Goal: Task Accomplishment & Management: Manage account settings

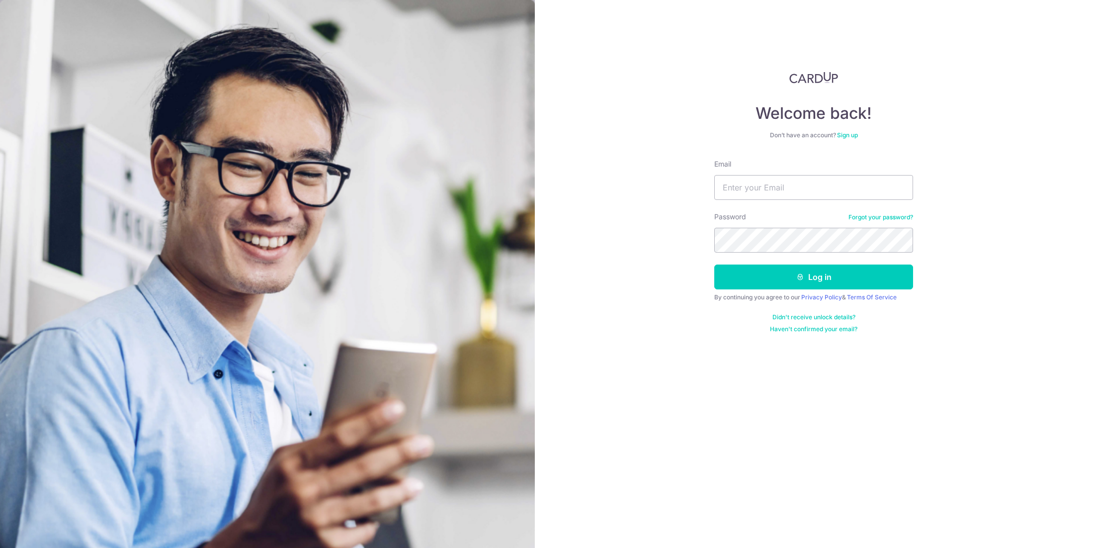
type input "[EMAIL_ADDRESS][DOMAIN_NAME]"
click at [748, 278] on button "Log in" at bounding box center [813, 276] width 199 height 25
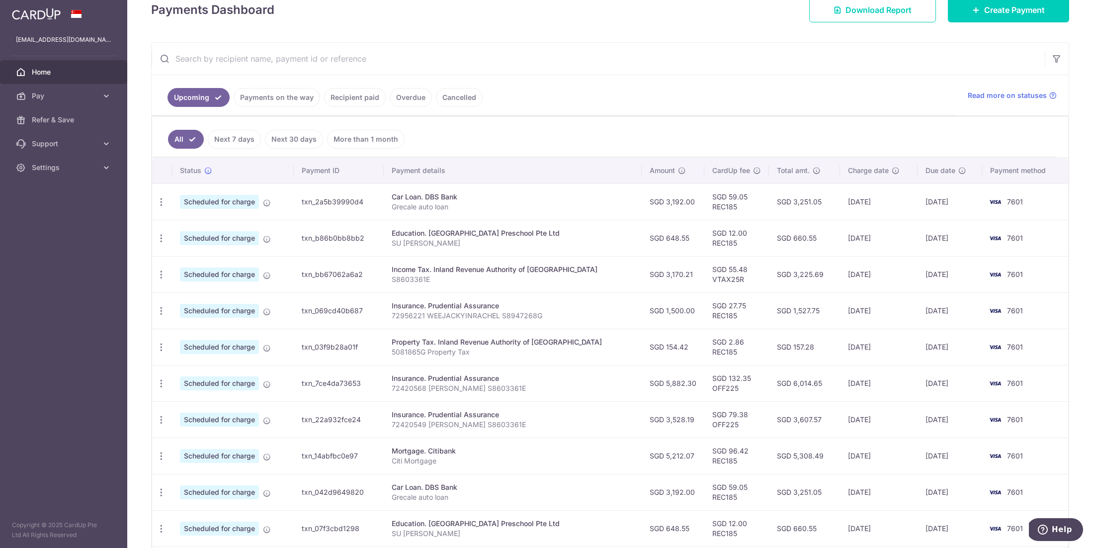
scroll to position [154, 0]
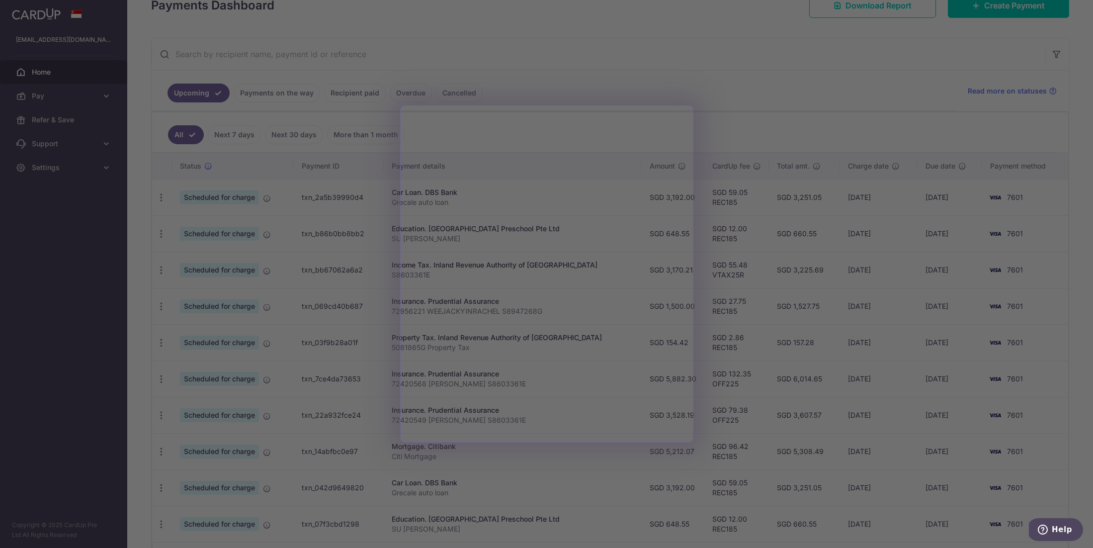
click at [666, 88] on div at bounding box center [552, 276] width 1104 height 553
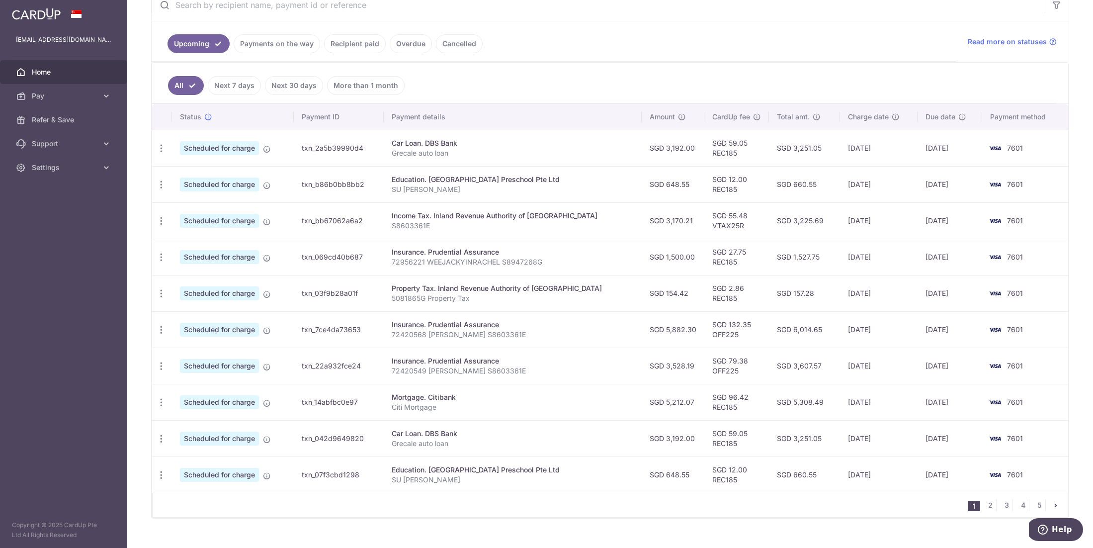
scroll to position [207, 0]
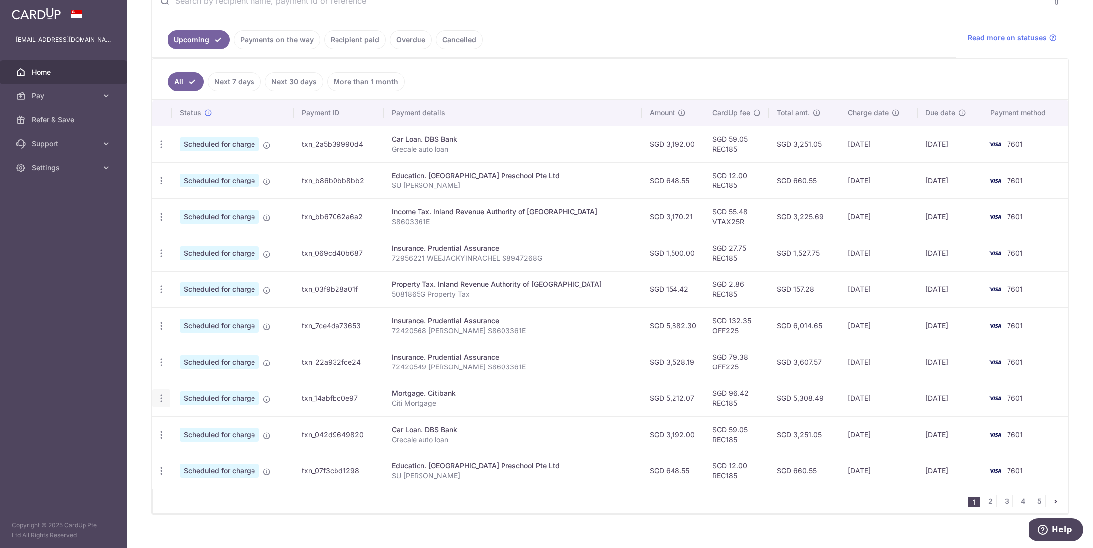
click at [160, 402] on icon "button" at bounding box center [161, 398] width 10 height 10
click at [210, 422] on span "Update payment" at bounding box center [214, 425] width 68 height 12
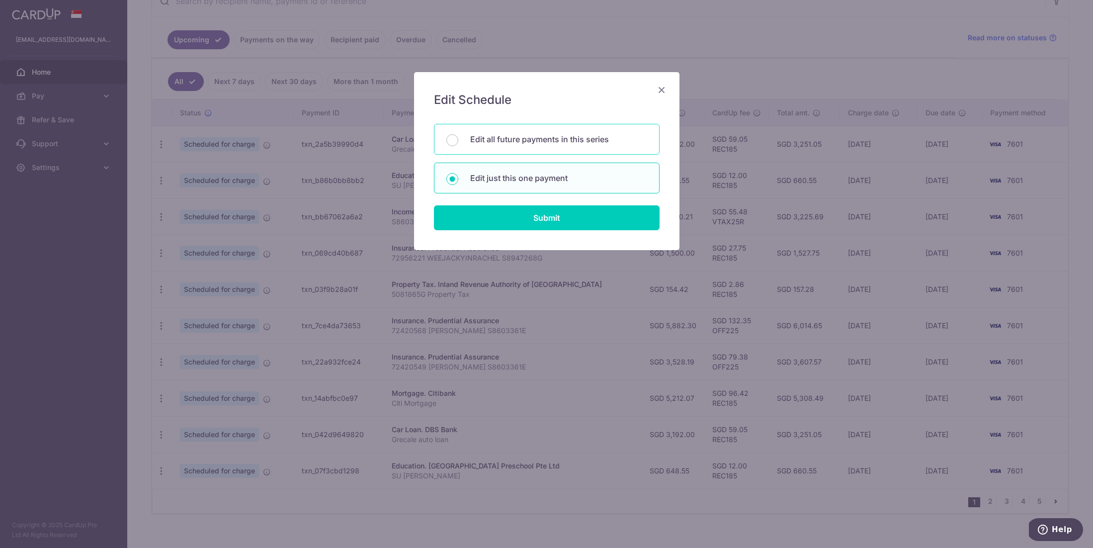
click at [548, 147] on div "Edit all future payments in this series" at bounding box center [547, 139] width 226 height 31
radio input "true"
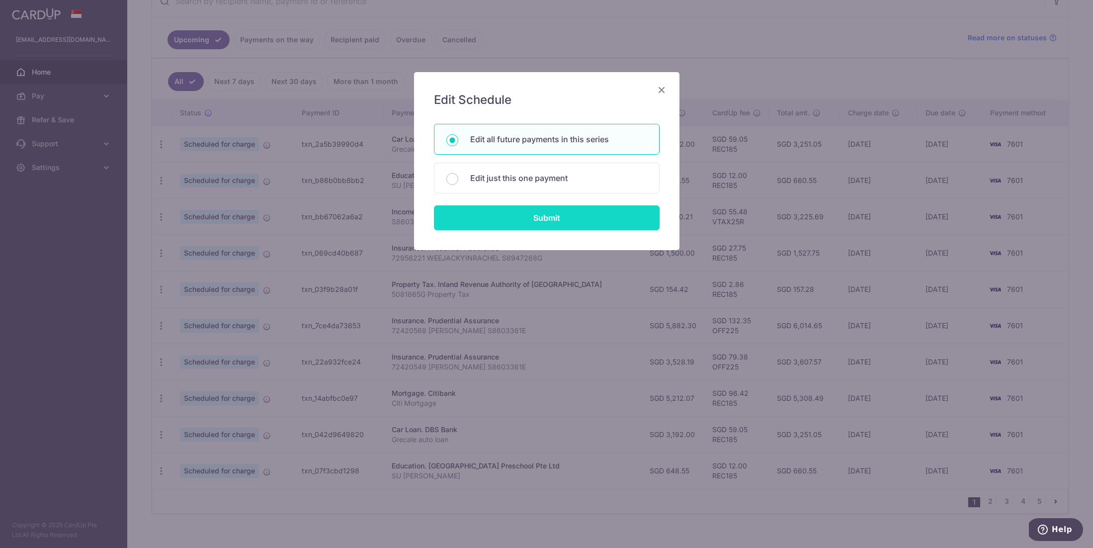
click at [528, 216] on input "Submit" at bounding box center [547, 217] width 226 height 25
radio input "true"
type input "5,212.07"
type input "Citi Mortgage"
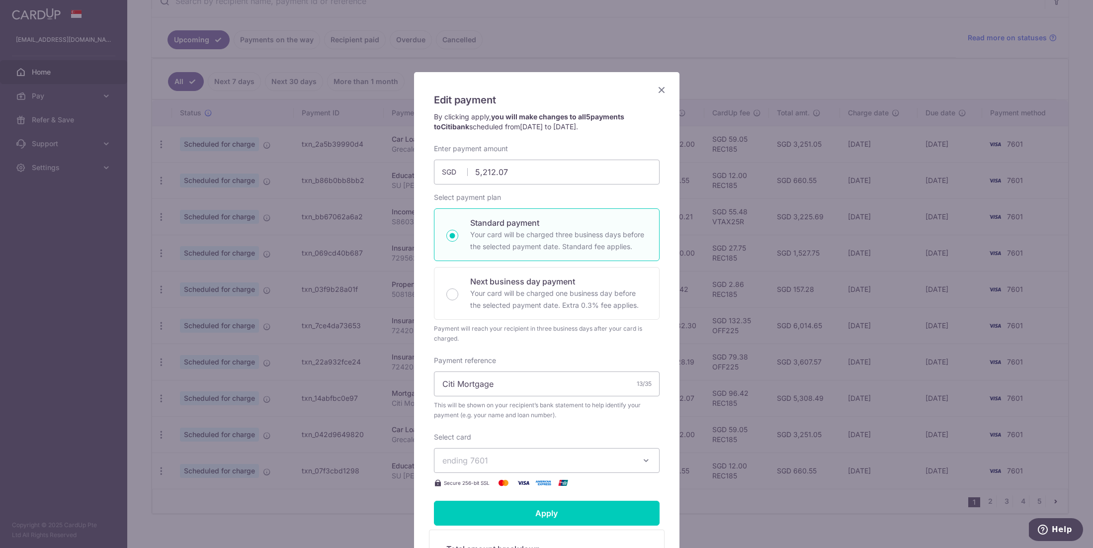
scroll to position [0, 0]
click at [665, 90] on icon "Close" at bounding box center [661, 89] width 12 height 12
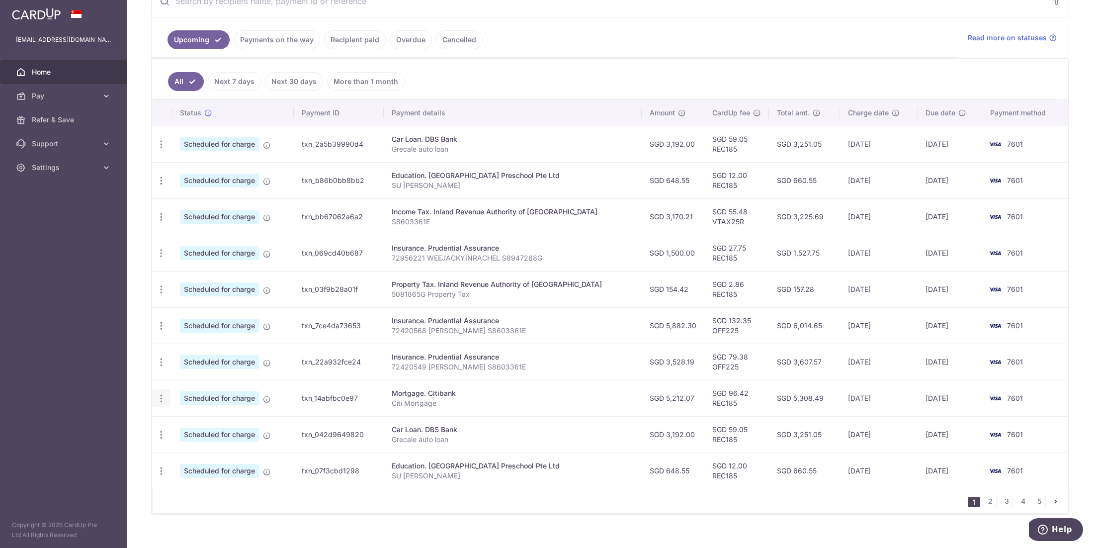
click at [158, 400] on icon "button" at bounding box center [161, 398] width 10 height 10
click at [205, 425] on span "Update payment" at bounding box center [214, 425] width 68 height 12
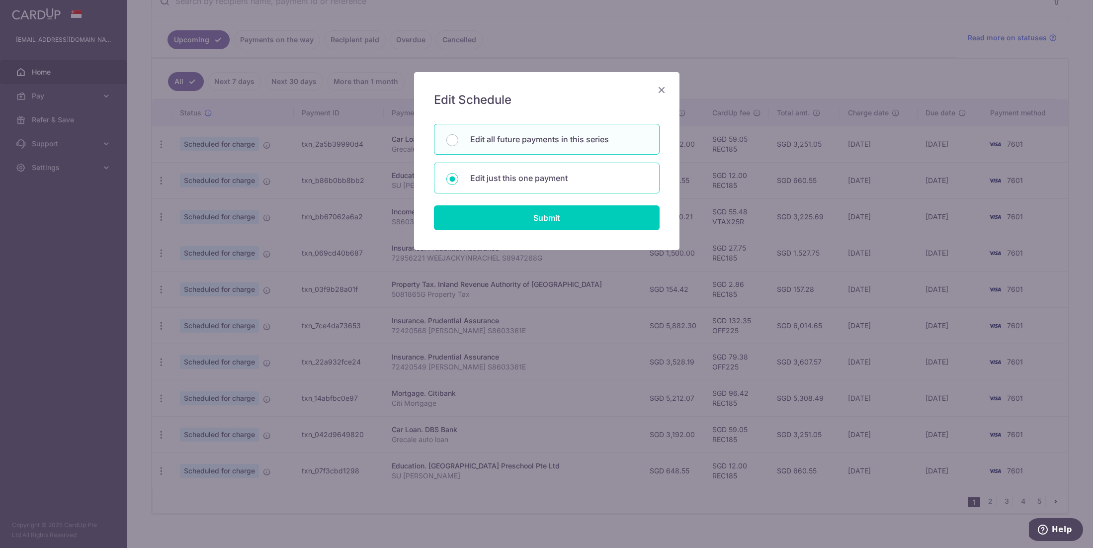
click at [556, 180] on p "Edit just this one payment" at bounding box center [558, 178] width 177 height 12
click at [458, 180] on input "Edit just this one payment" at bounding box center [452, 179] width 12 height 12
radio input "true"
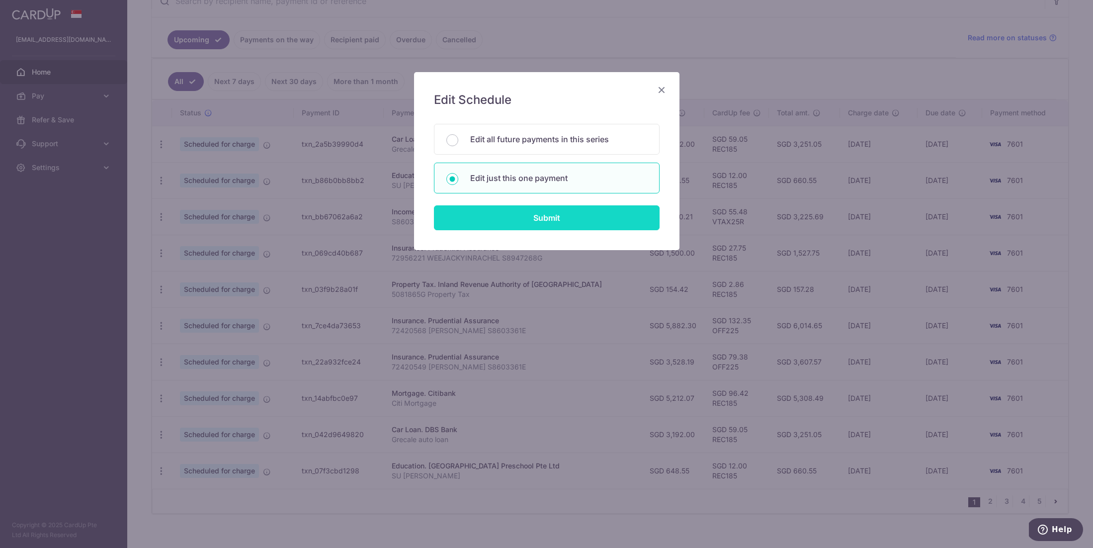
click at [539, 223] on input "Submit" at bounding box center [547, 217] width 226 height 25
radio input "true"
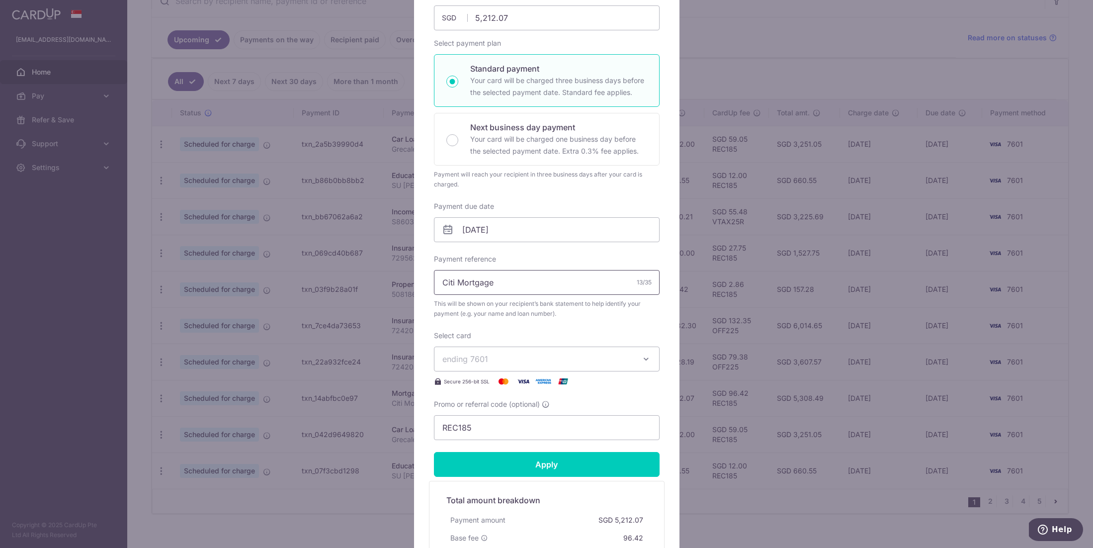
scroll to position [123, 0]
click at [534, 233] on input "[DATE]" at bounding box center [547, 228] width 226 height 25
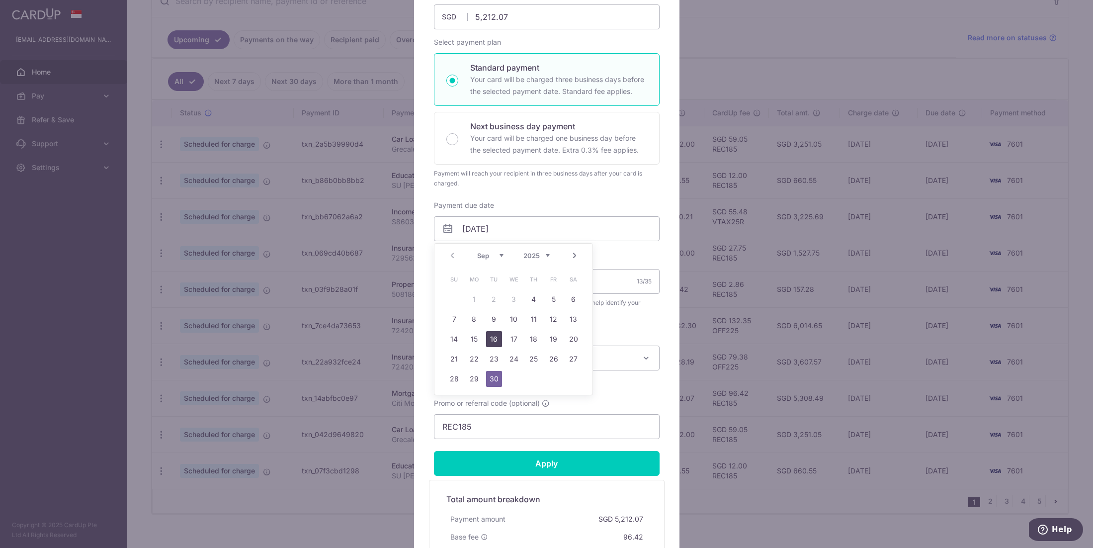
click at [500, 338] on link "16" at bounding box center [494, 339] width 16 height 16
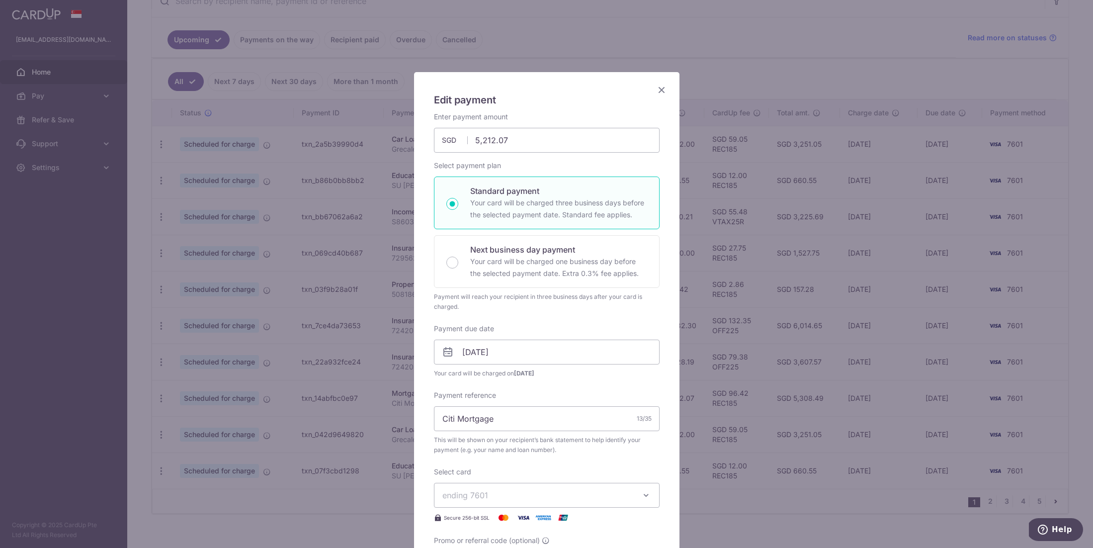
scroll to position [0, 0]
click at [575, 340] on input "[DATE]" at bounding box center [547, 351] width 226 height 25
click at [549, 461] on link "19" at bounding box center [554, 462] width 16 height 16
click at [598, 355] on input "[DATE]" at bounding box center [547, 351] width 226 height 25
click at [569, 460] on link "20" at bounding box center [574, 462] width 16 height 16
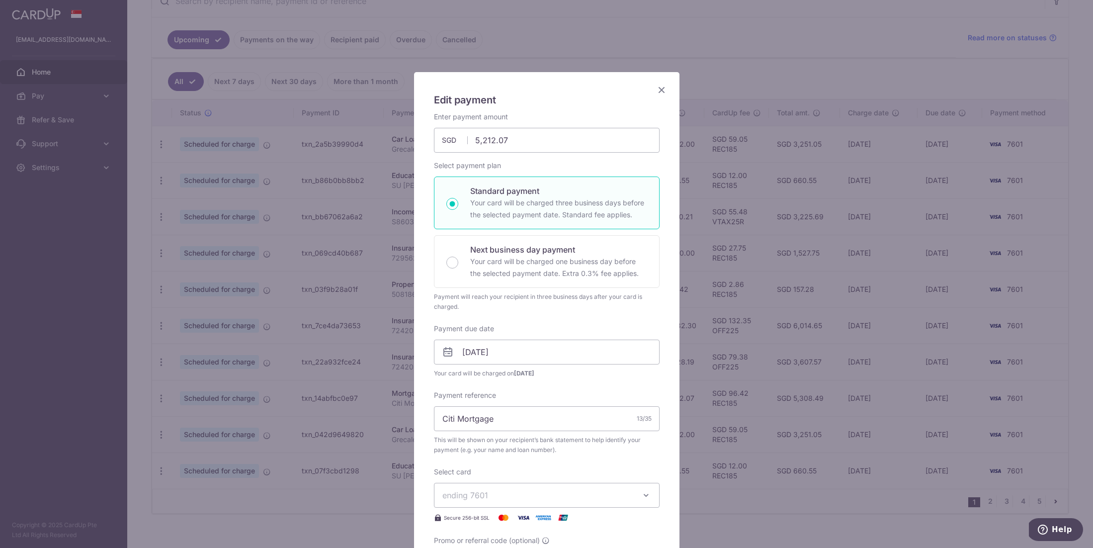
scroll to position [0, 0]
drag, startPoint x: 598, startPoint y: 350, endPoint x: 599, endPoint y: 358, distance: 7.5
click at [599, 350] on input "[DATE]" at bounding box center [547, 351] width 226 height 25
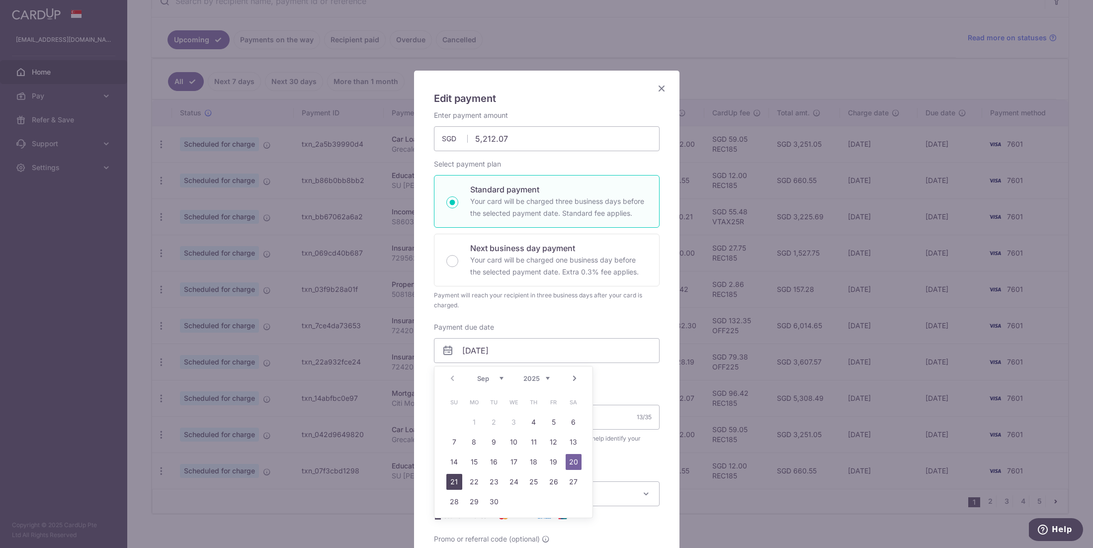
click at [453, 477] on link "21" at bounding box center [454, 482] width 16 height 16
click at [611, 341] on input "[DATE]" at bounding box center [547, 350] width 226 height 25
drag, startPoint x: 464, startPoint y: 480, endPoint x: 473, endPoint y: 479, distance: 8.6
click at [470, 479] on td "22" at bounding box center [474, 481] width 20 height 20
click at [473, 479] on body "suweixiang@hotmail.com Home Pay Payments Recipients Cards Refer & Save Support …" at bounding box center [546, 274] width 1093 height 548
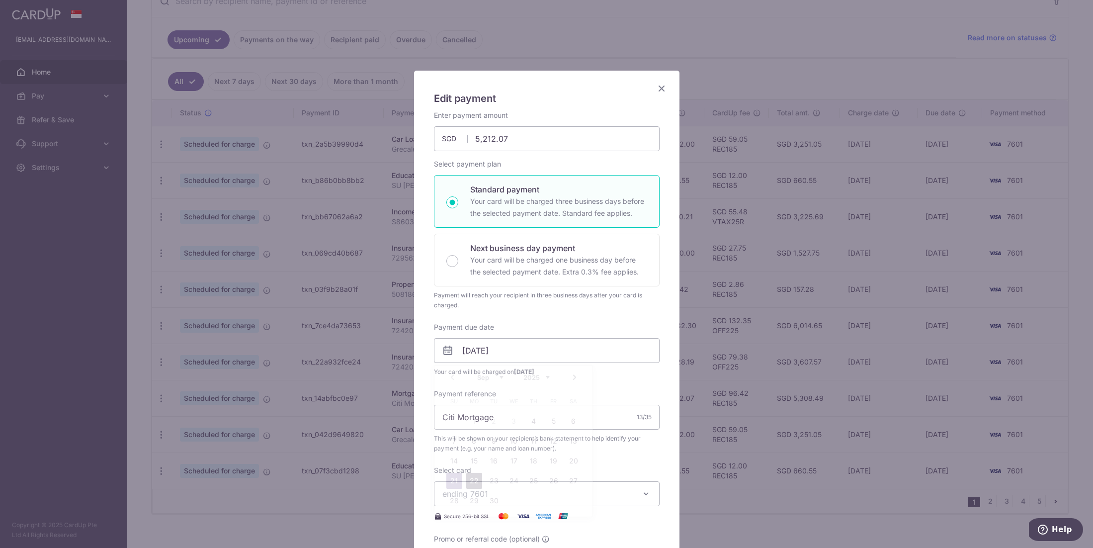
scroll to position [2, 0]
click at [566, 355] on input "22/09/2025" at bounding box center [547, 349] width 226 height 25
click at [554, 460] on link "19" at bounding box center [554, 460] width 16 height 16
click at [647, 357] on input "[DATE]" at bounding box center [547, 351] width 226 height 25
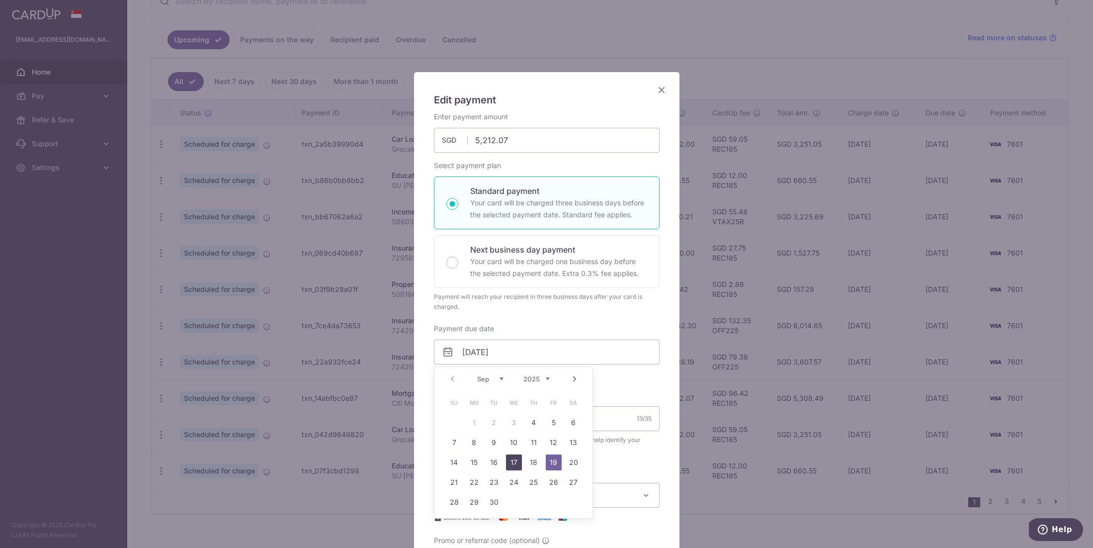
click at [514, 460] on link "17" at bounding box center [514, 462] width 16 height 16
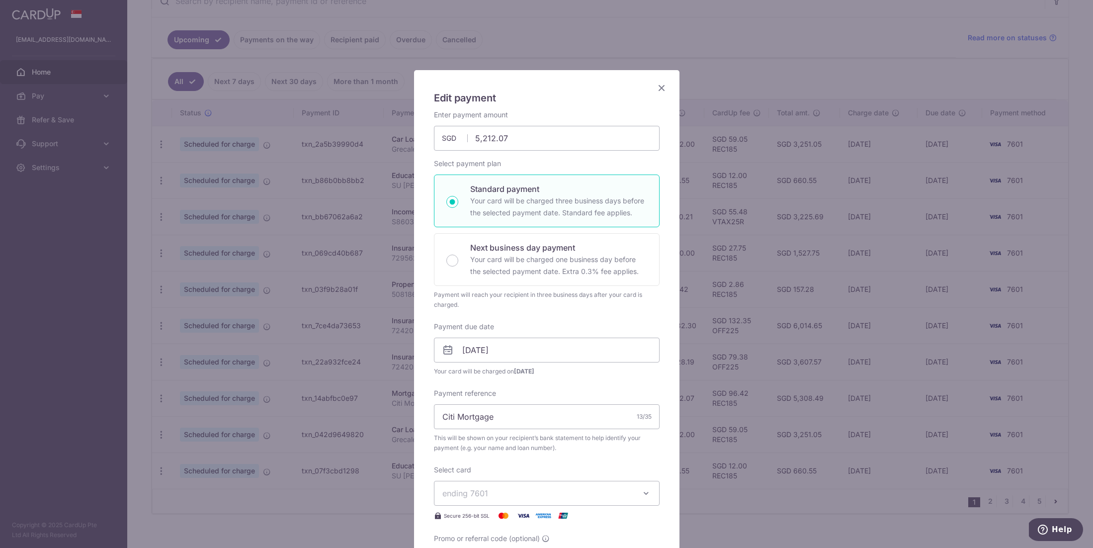
scroll to position [2, 0]
click at [571, 352] on input "17/09/2025" at bounding box center [547, 349] width 226 height 25
click at [530, 458] on link "18" at bounding box center [534, 460] width 16 height 16
click at [585, 345] on input "18/09/2025" at bounding box center [547, 349] width 226 height 25
click at [552, 457] on link "19" at bounding box center [554, 460] width 16 height 16
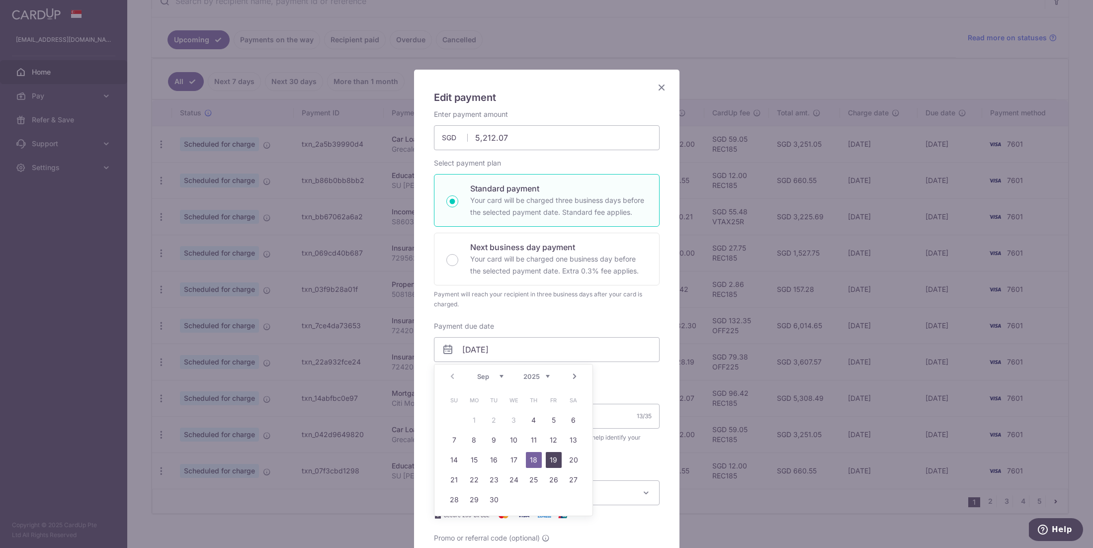
type input "[DATE]"
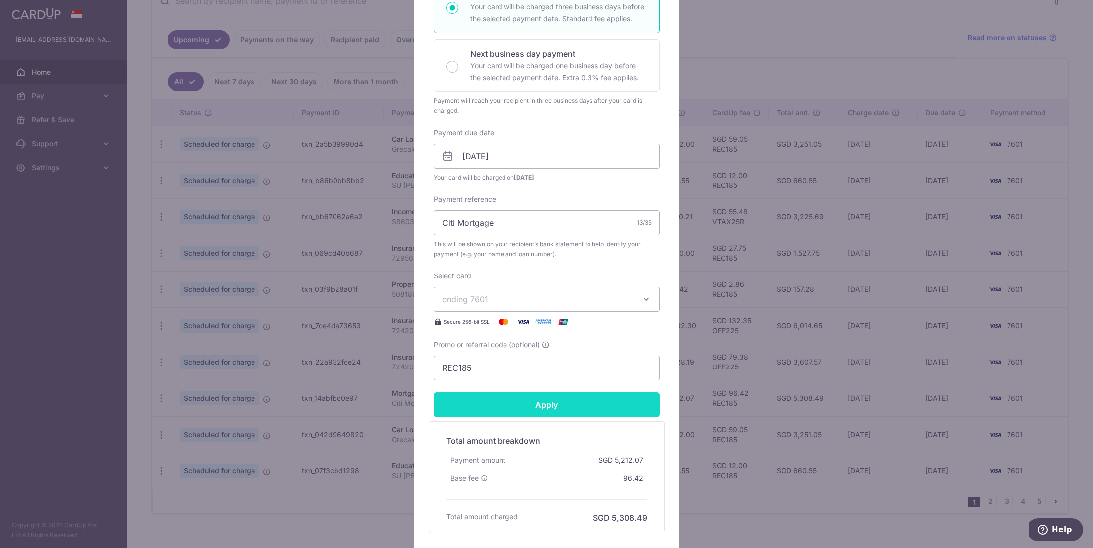
scroll to position [198, 0]
click at [537, 407] on input "Apply" at bounding box center [547, 402] width 226 height 25
type input "Successfully Applied"
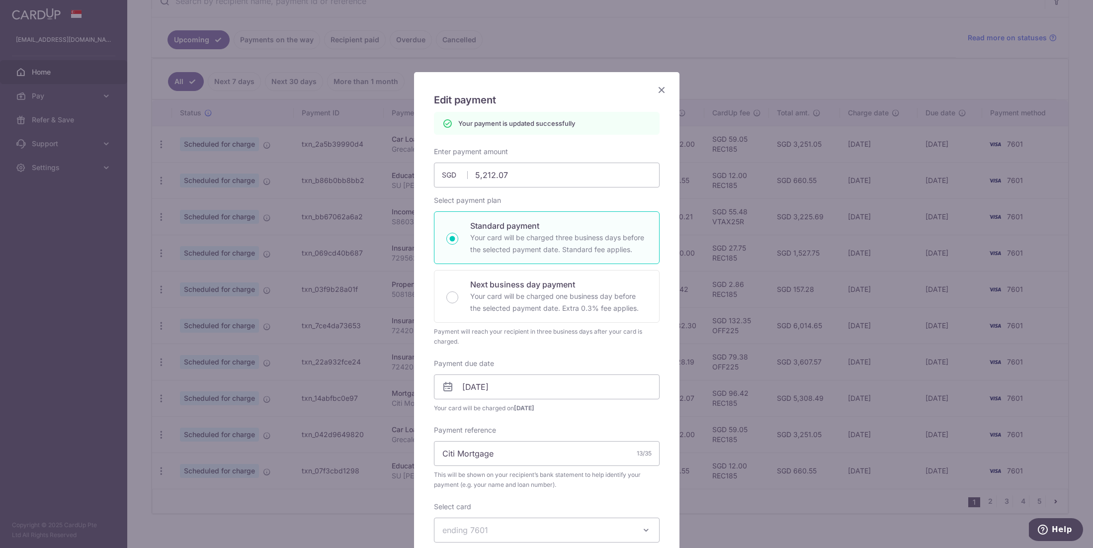
scroll to position [0, 0]
click at [658, 86] on icon "Close" at bounding box center [661, 89] width 12 height 12
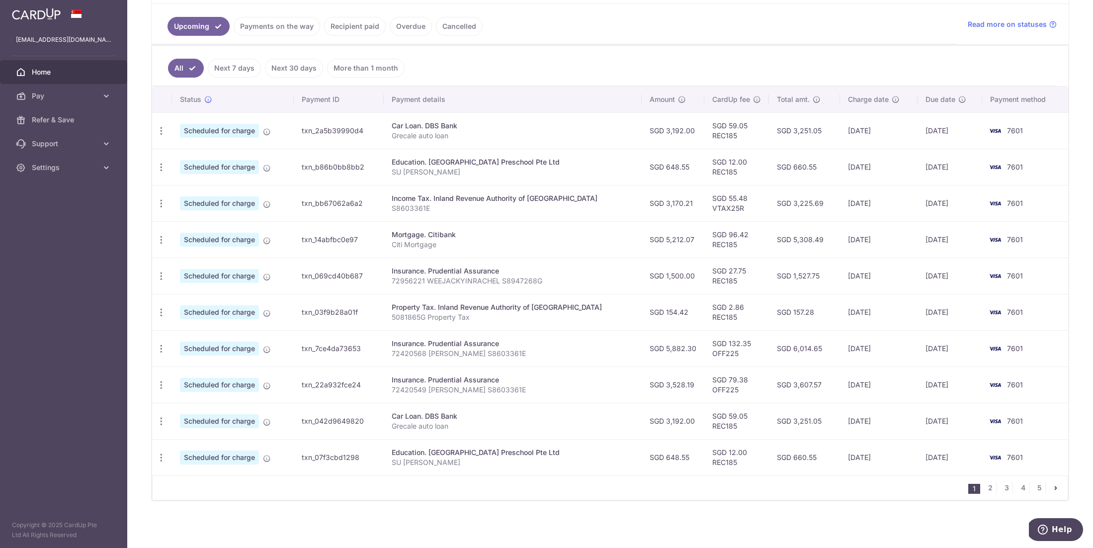
scroll to position [221, 0]
click at [993, 489] on link "2" at bounding box center [990, 488] width 12 height 12
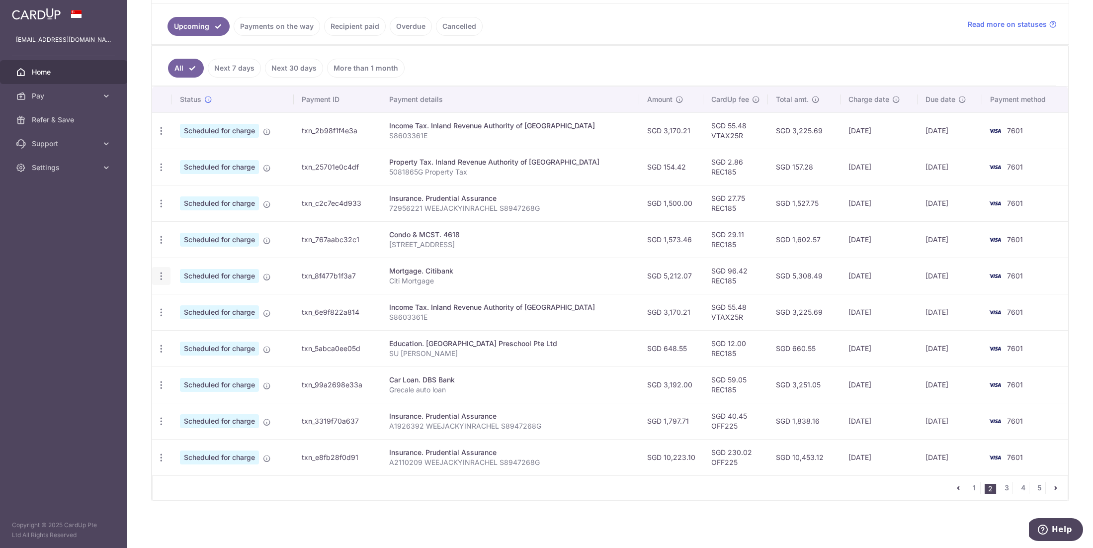
click at [162, 279] on icon "button" at bounding box center [161, 276] width 10 height 10
click at [188, 299] on span "Update payment" at bounding box center [214, 303] width 68 height 12
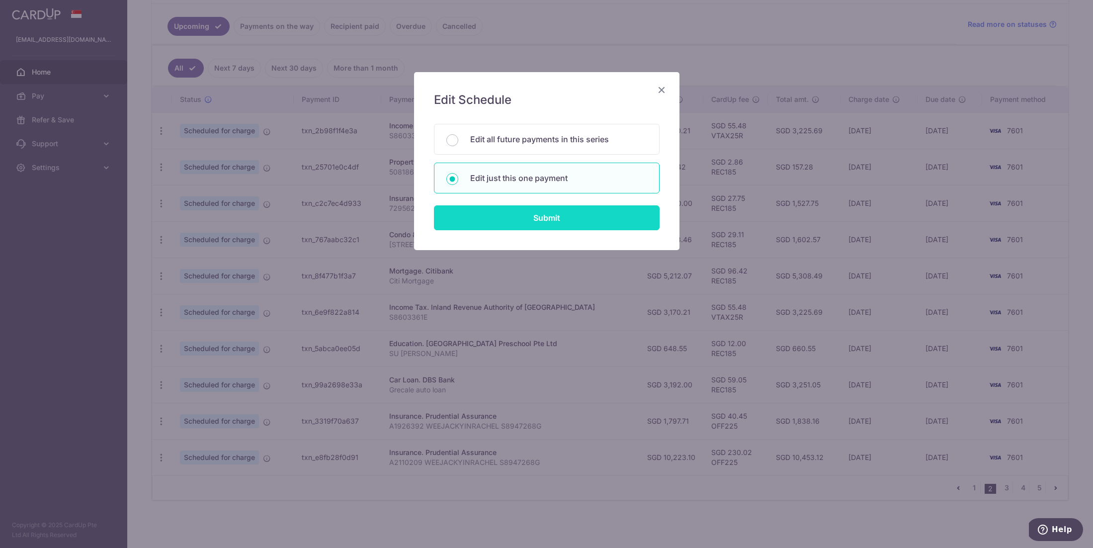
click at [503, 226] on input "Submit" at bounding box center [547, 217] width 226 height 25
radio input "true"
type input "5,212.07"
type input "31/10/2025"
type input "Citi Mortgage"
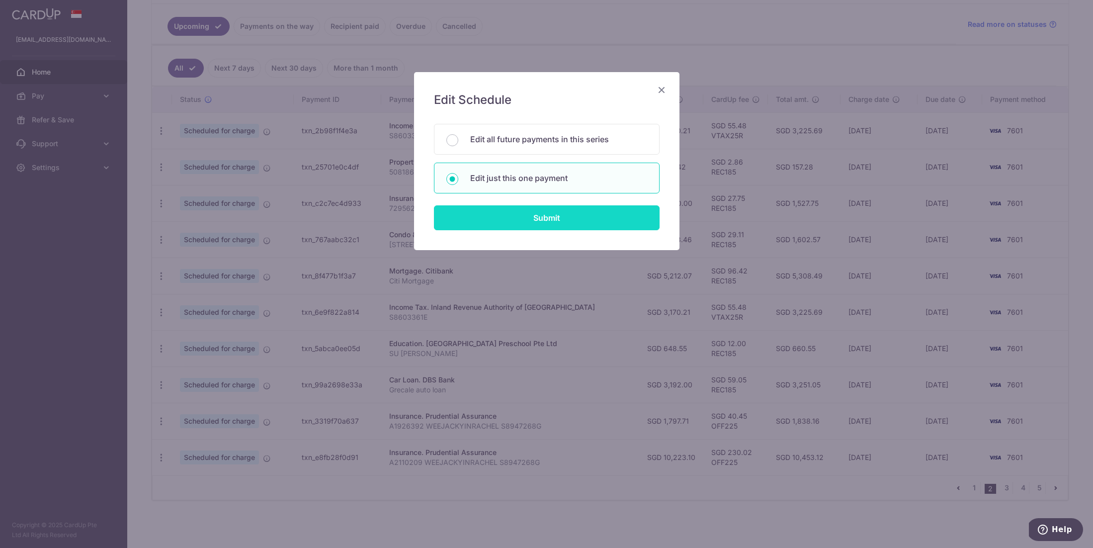
type input "REC185"
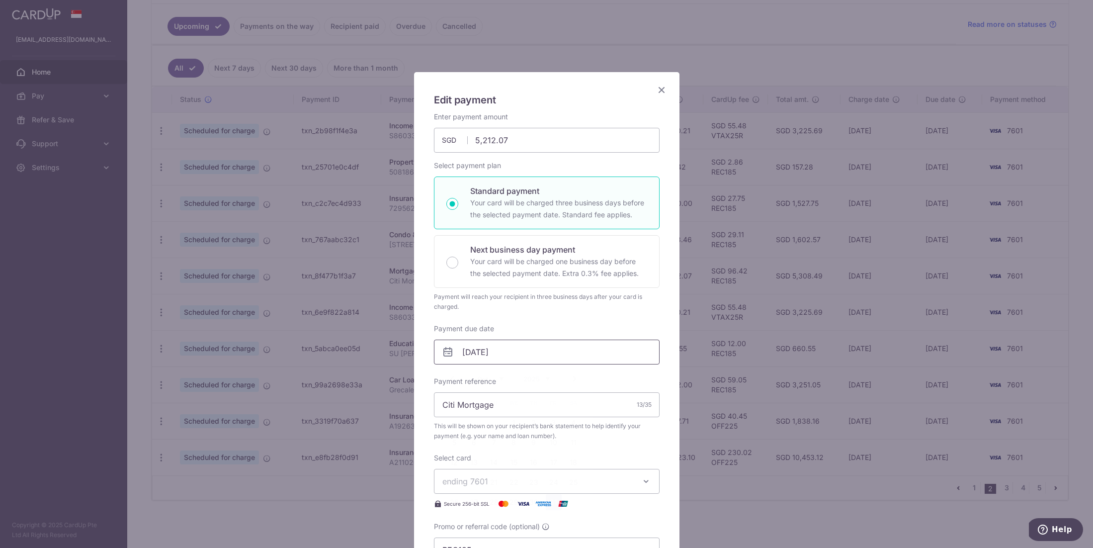
click at [524, 349] on input "31/10/2025" at bounding box center [547, 351] width 226 height 25
click at [530, 467] on link "16" at bounding box center [534, 462] width 16 height 16
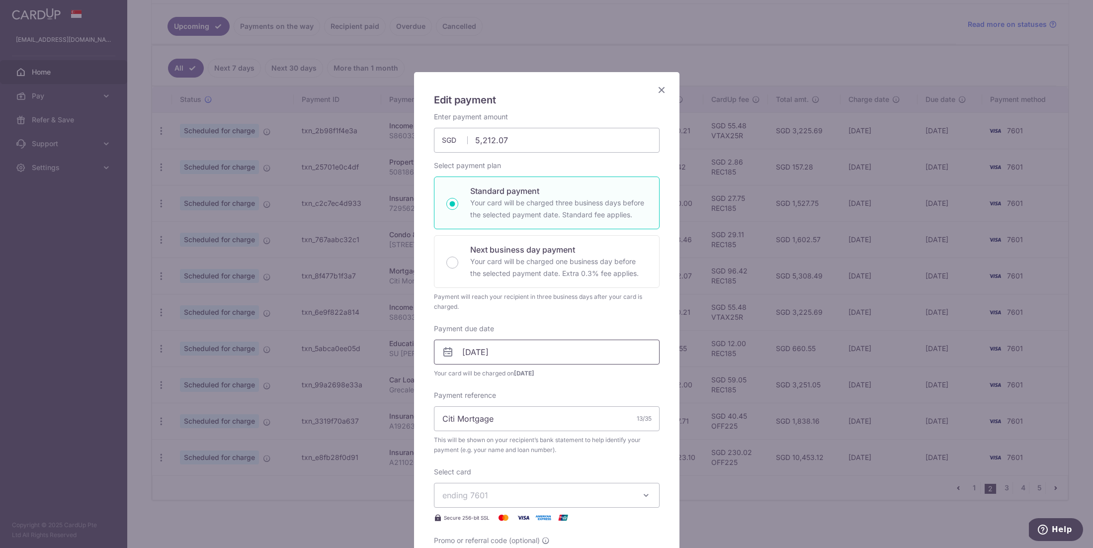
scroll to position [1, 0]
click at [581, 353] on input "16/10/2025" at bounding box center [547, 350] width 226 height 25
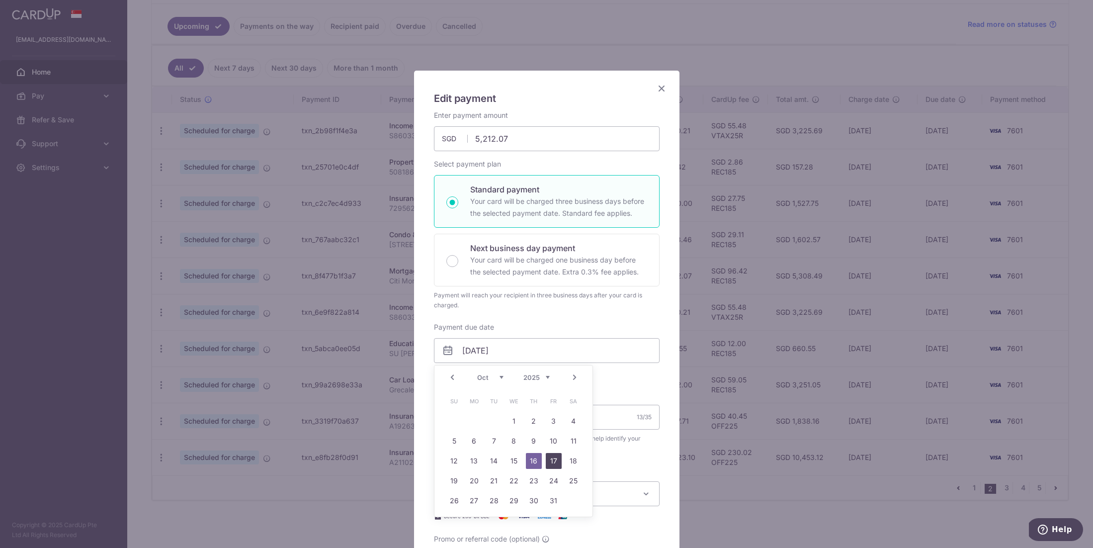
click at [556, 456] on link "17" at bounding box center [554, 461] width 16 height 16
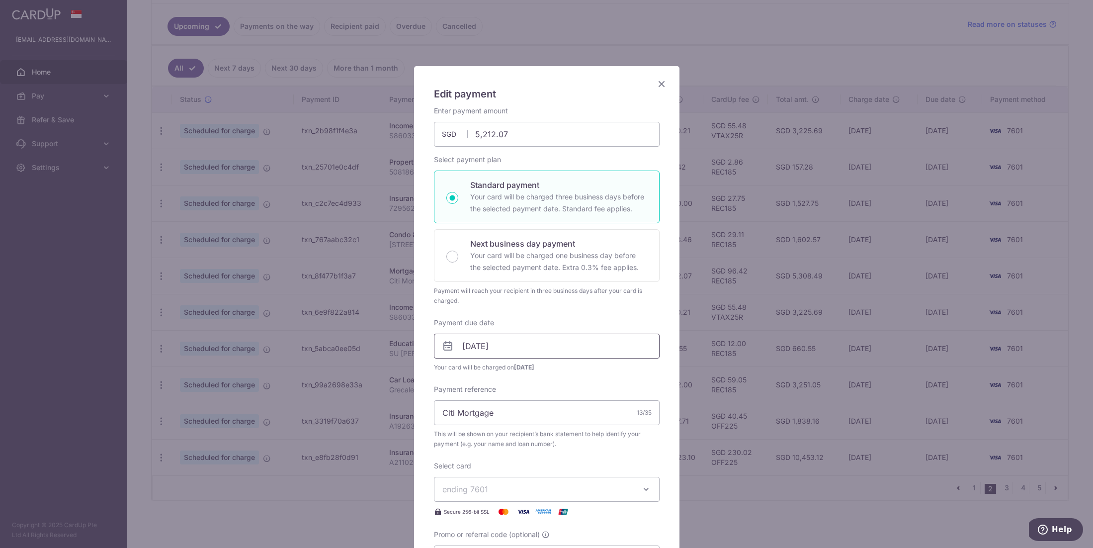
click at [593, 339] on input "17/10/2025" at bounding box center [547, 345] width 226 height 25
click at [574, 452] on link "18" at bounding box center [574, 456] width 16 height 16
click at [597, 353] on input "18/10/2025" at bounding box center [547, 345] width 226 height 25
click at [455, 479] on link "19" at bounding box center [454, 476] width 16 height 16
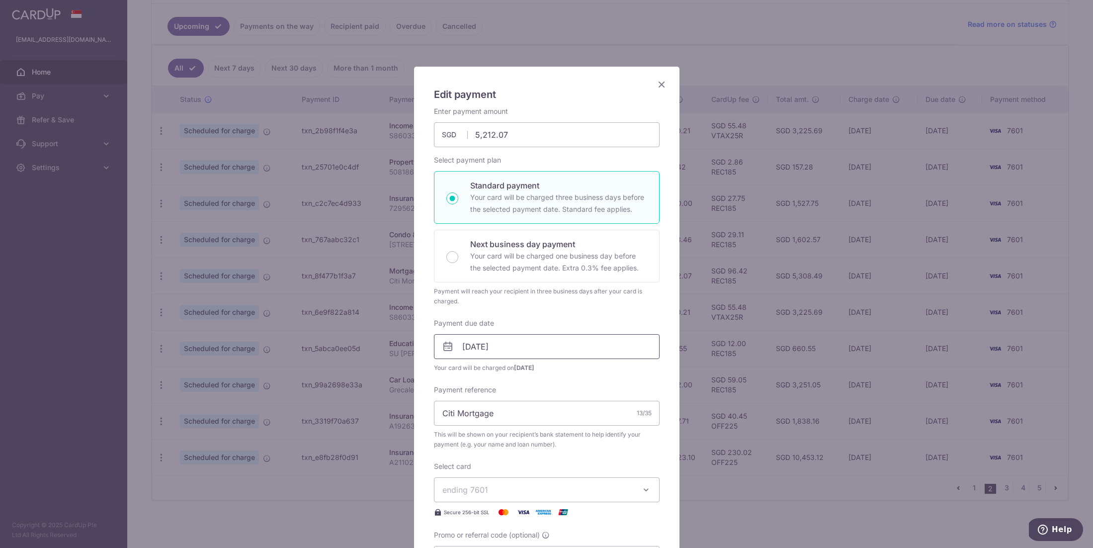
click at [615, 350] on input "19/10/2025" at bounding box center [547, 346] width 226 height 25
click at [476, 474] on link "20" at bounding box center [474, 477] width 16 height 16
click at [510, 354] on input "20/10/2025" at bounding box center [547, 346] width 226 height 25
click at [496, 474] on link "21" at bounding box center [494, 477] width 16 height 16
type input "21/10/2025"
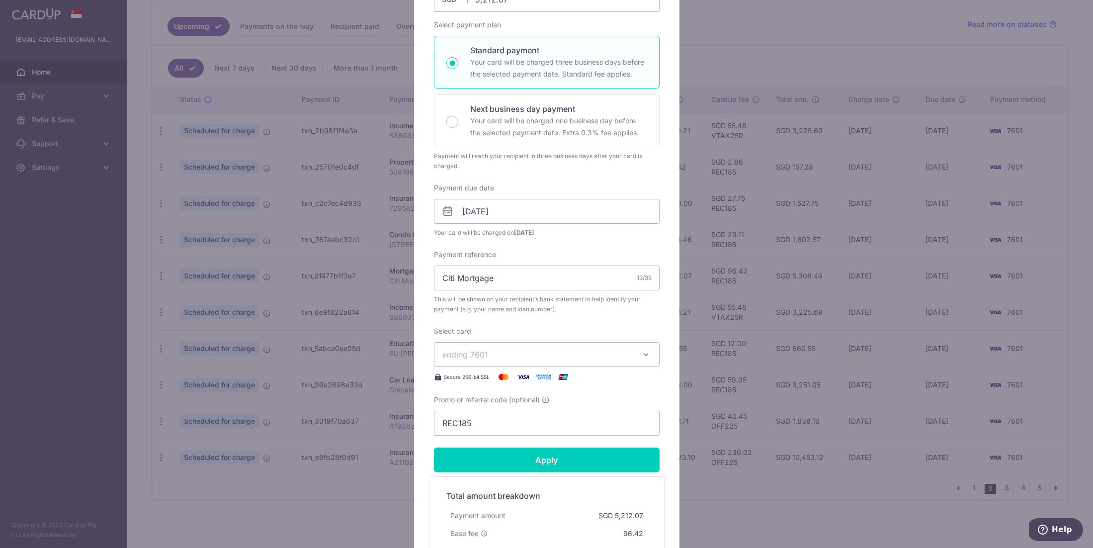
scroll to position [141, 0]
click at [545, 459] on input "Apply" at bounding box center [547, 459] width 226 height 25
type input "Successfully Applied"
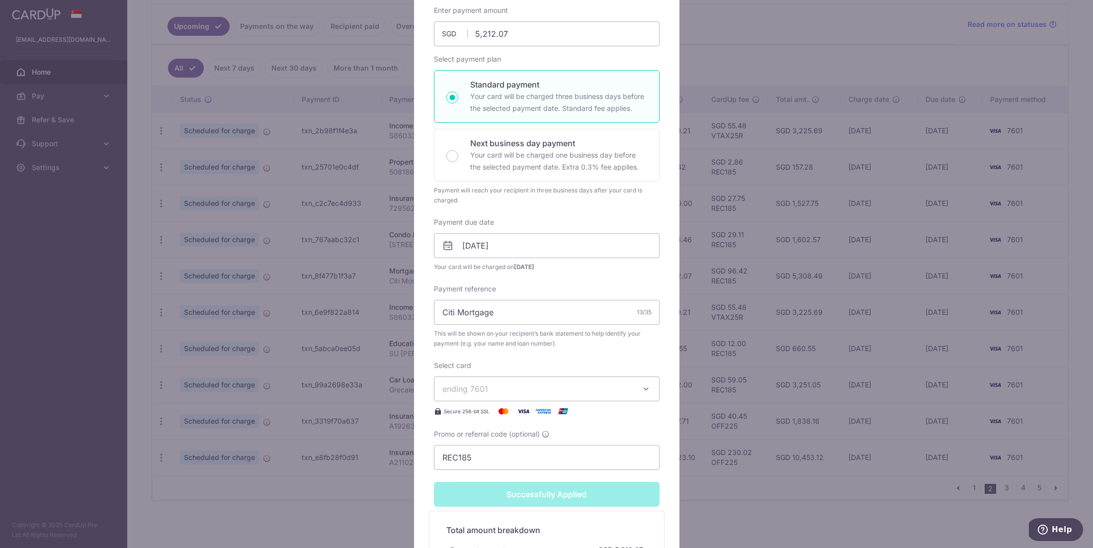
click at [804, 56] on div "Edit payment By clicking apply, you will make changes to all payments to Citiba…" at bounding box center [546, 274] width 1093 height 548
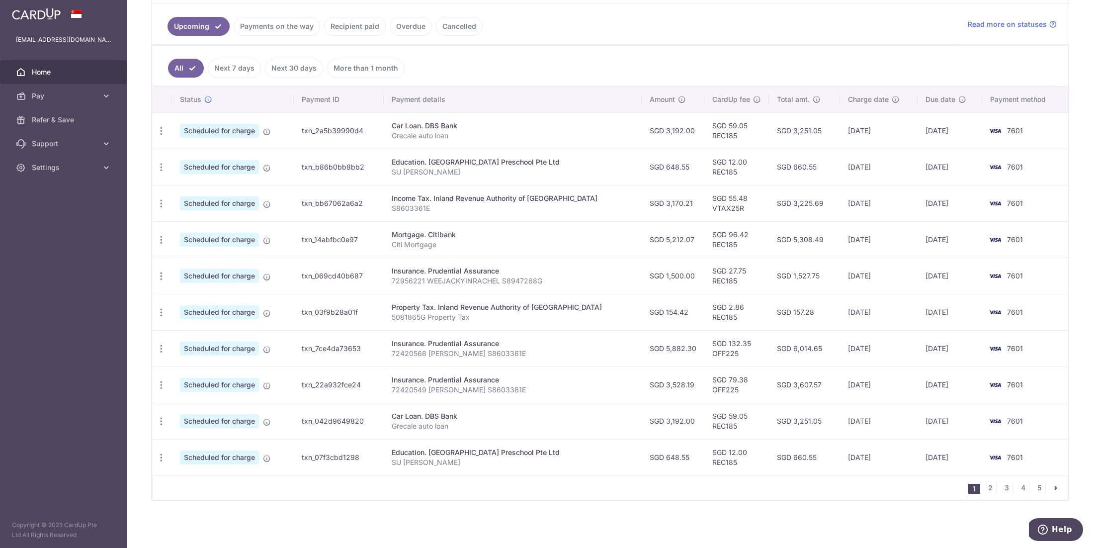
scroll to position [221, 0]
click at [991, 488] on link "2" at bounding box center [990, 488] width 12 height 12
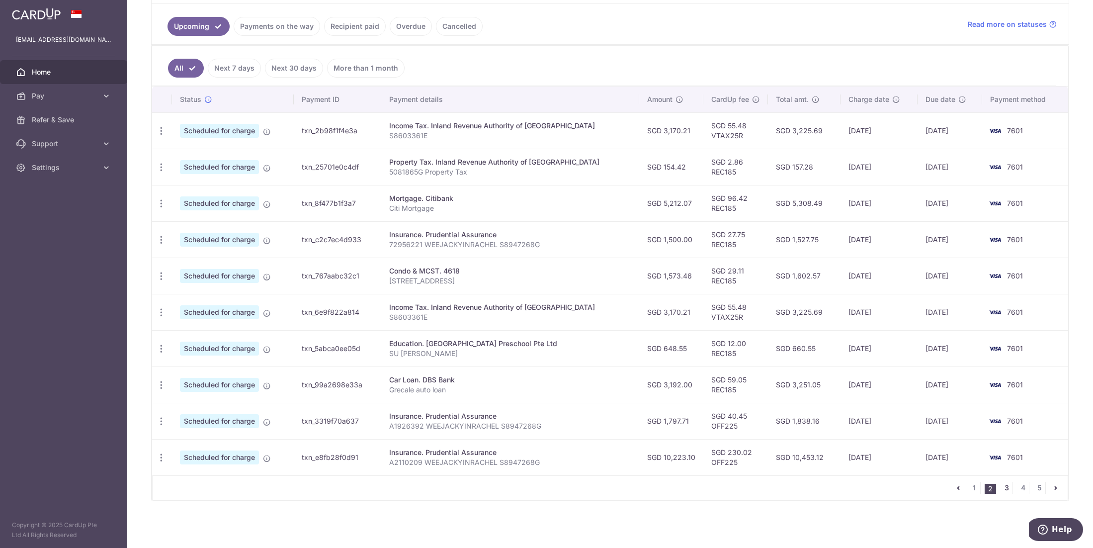
click at [1007, 486] on link "3" at bounding box center [1006, 488] width 12 height 12
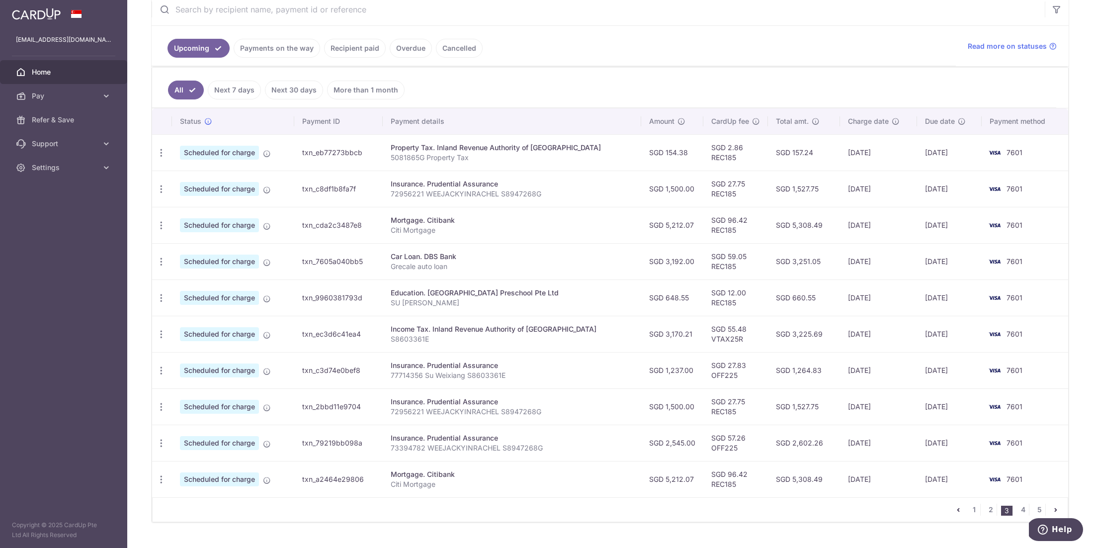
scroll to position [207, 0]
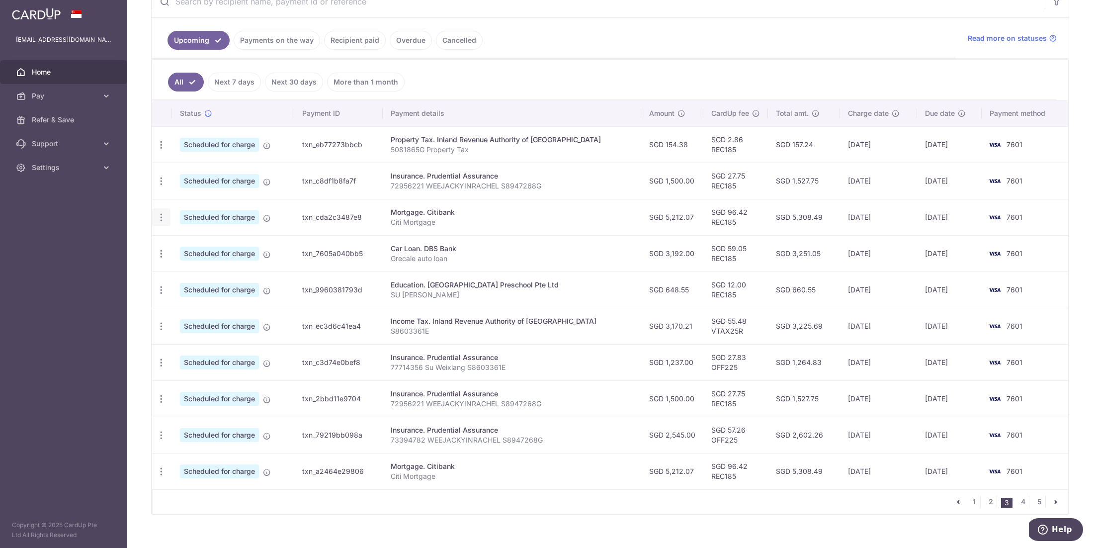
click at [166, 218] on div "Update payment Cancel payment" at bounding box center [161, 217] width 18 height 18
click at [162, 219] on icon "button" at bounding box center [161, 217] width 10 height 10
click at [189, 249] on span "Update payment" at bounding box center [214, 245] width 68 height 12
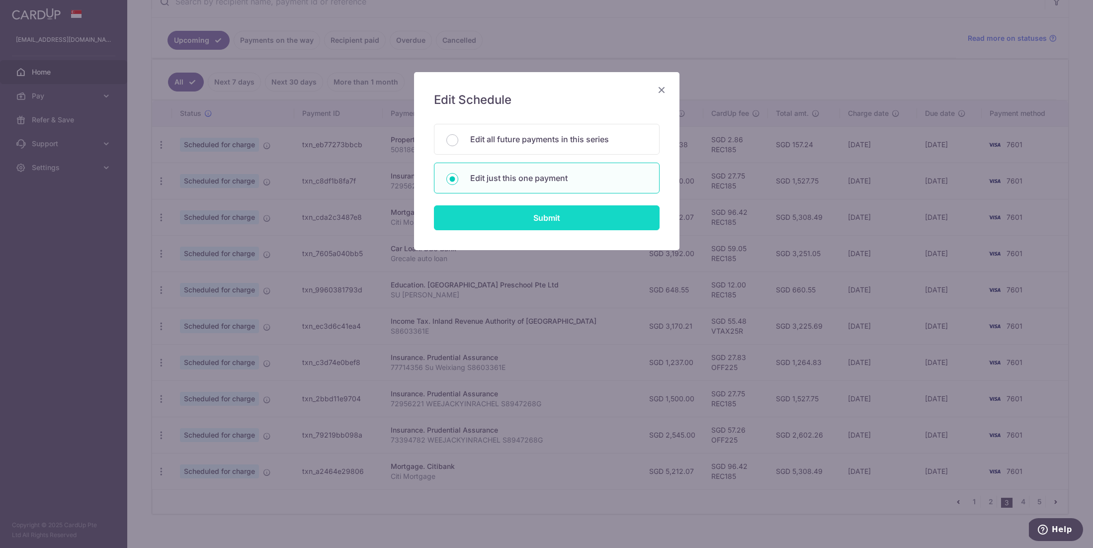
click at [541, 206] on input "Submit" at bounding box center [547, 217] width 226 height 25
radio input "true"
type input "5,212.07"
type input "28/11/2025"
type input "Citi Mortgage"
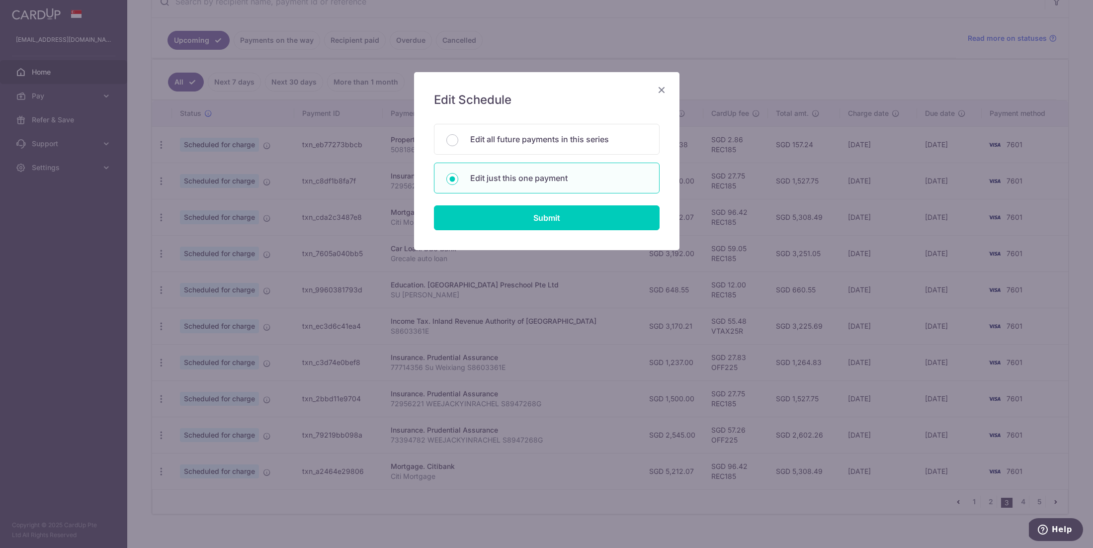
type input "REC185"
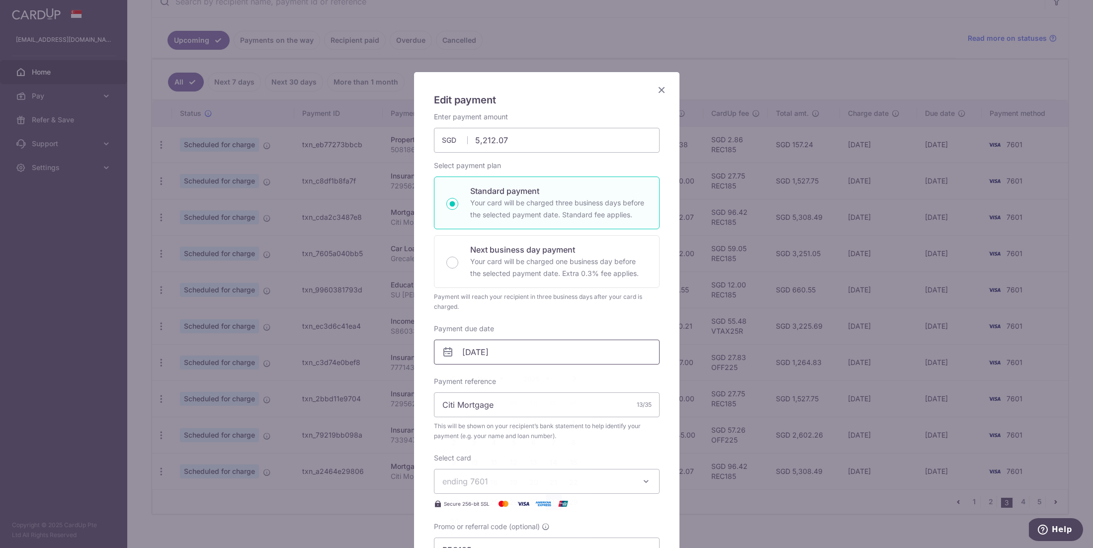
click at [537, 353] on input "28/11/2025" at bounding box center [547, 351] width 226 height 25
click at [475, 483] on link "17" at bounding box center [474, 482] width 16 height 16
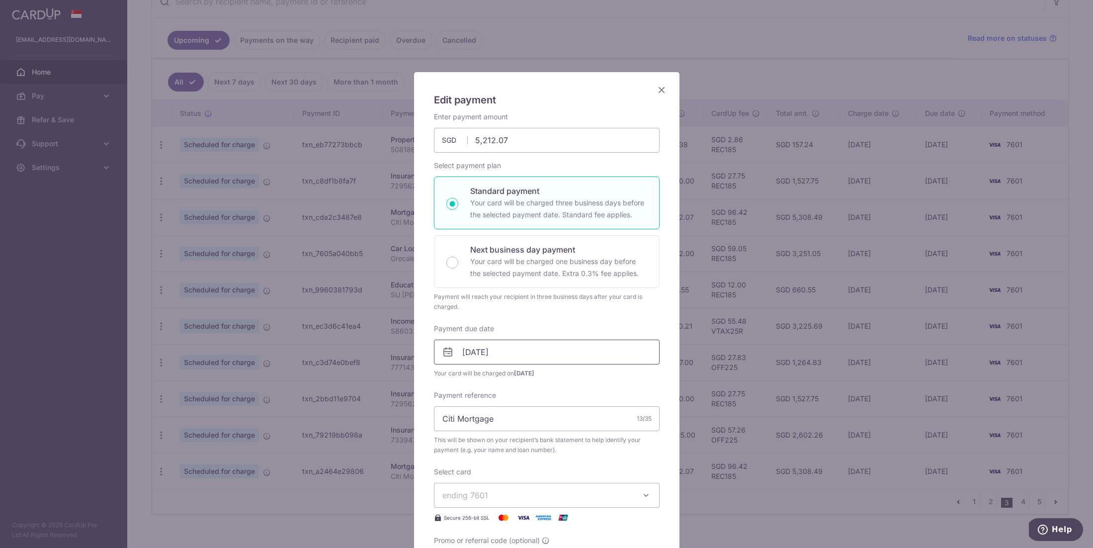
click at [555, 355] on input "17/11/2025" at bounding box center [547, 351] width 226 height 25
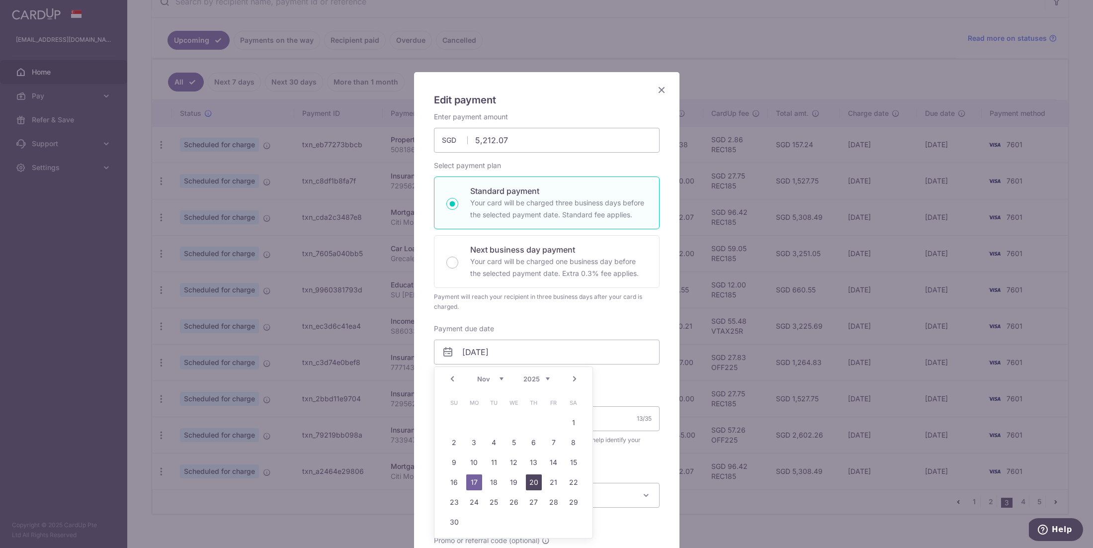
click at [534, 482] on link "20" at bounding box center [534, 482] width 16 height 16
click at [579, 346] on input "20/11/2025" at bounding box center [547, 351] width 226 height 25
click at [507, 481] on link "19" at bounding box center [514, 482] width 16 height 16
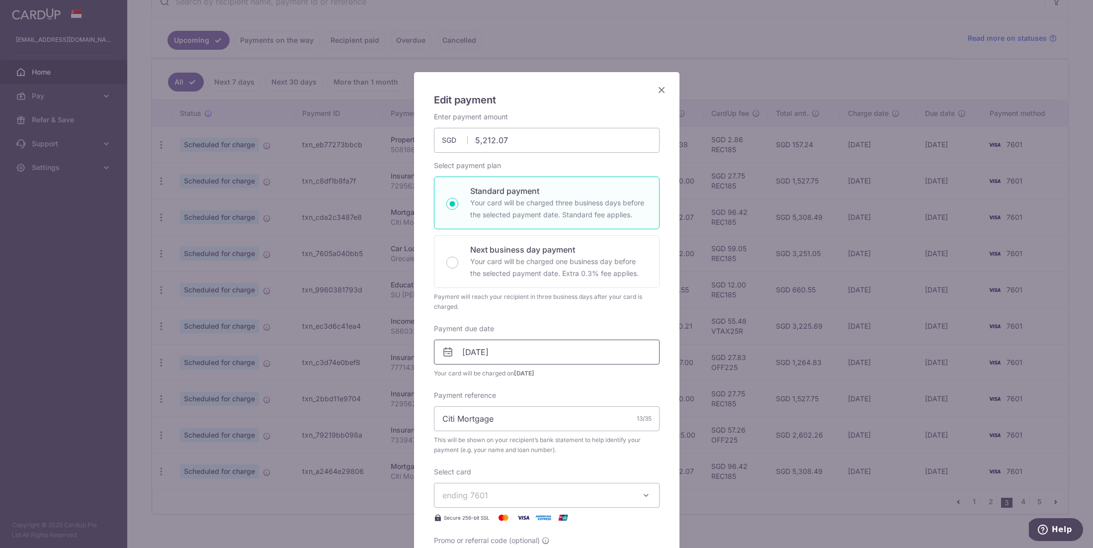
click at [580, 348] on input "19/11/2025" at bounding box center [547, 351] width 226 height 25
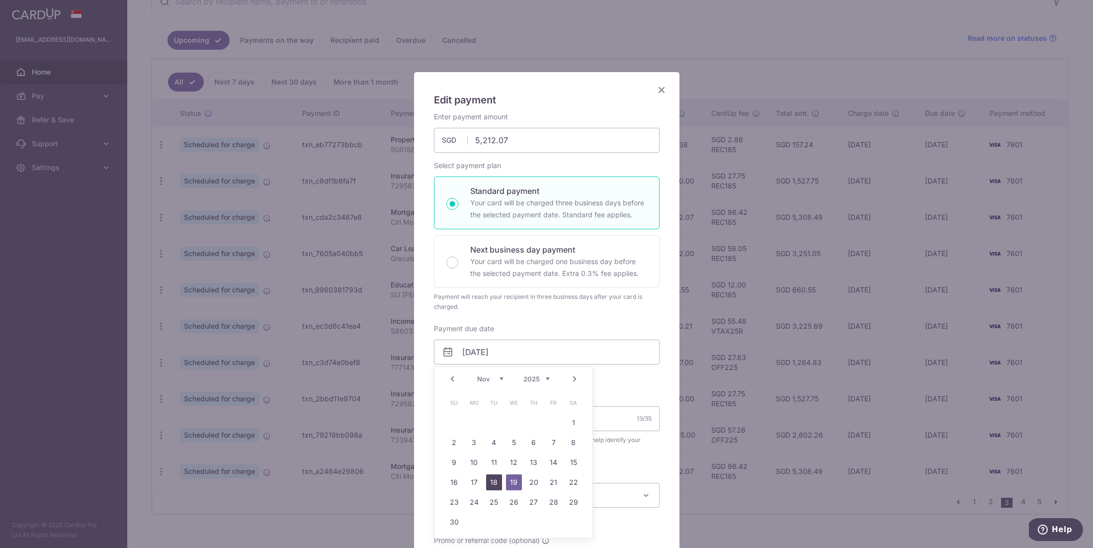
click at [499, 485] on link "18" at bounding box center [494, 482] width 16 height 16
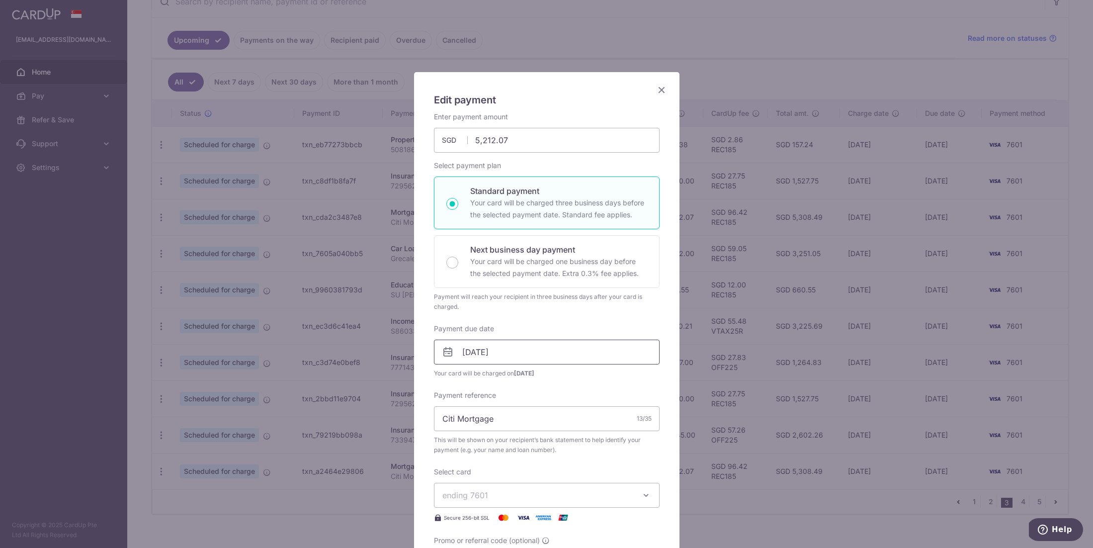
click at [607, 354] on input "18/11/2025" at bounding box center [547, 351] width 226 height 25
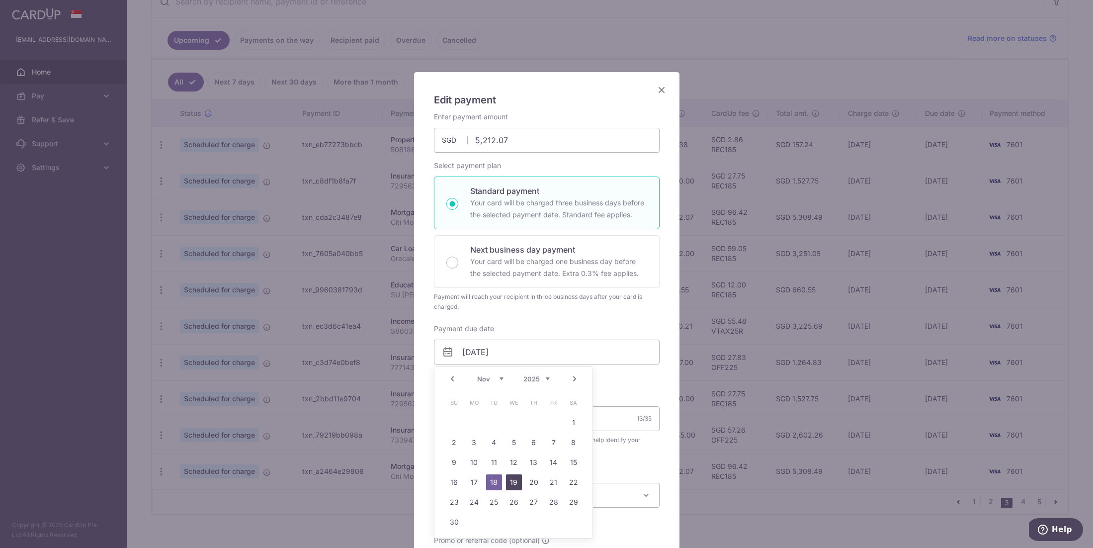
click at [516, 481] on link "19" at bounding box center [514, 482] width 16 height 16
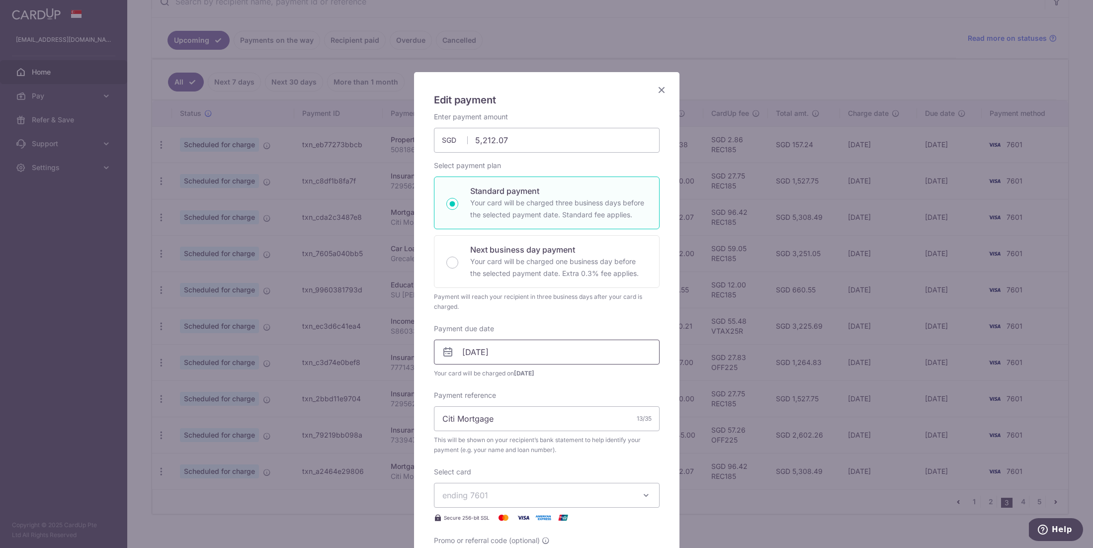
click at [592, 352] on input "19/11/2025" at bounding box center [547, 351] width 226 height 25
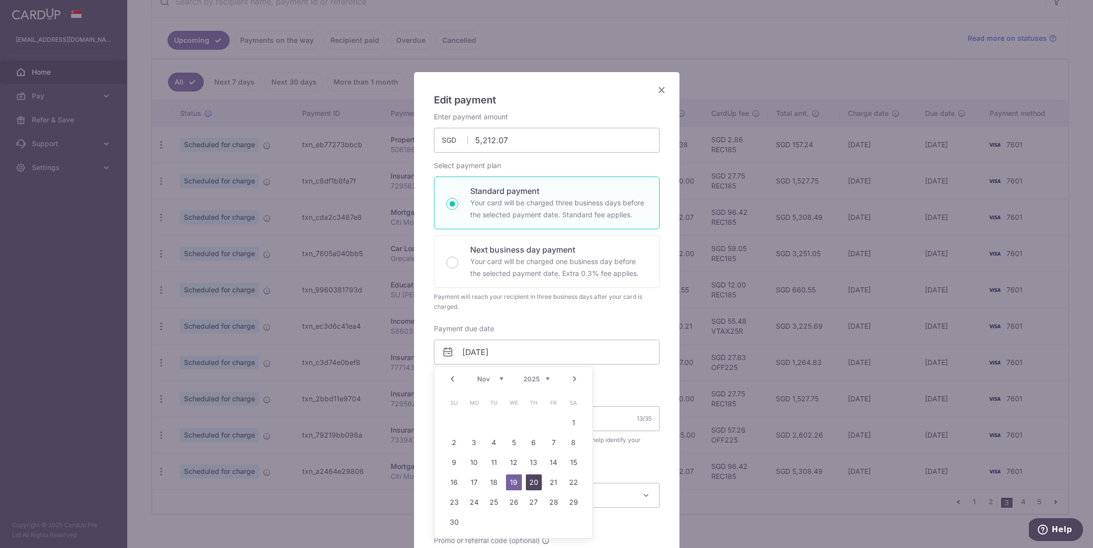
click at [533, 484] on link "20" at bounding box center [534, 482] width 16 height 16
type input "20/11/2025"
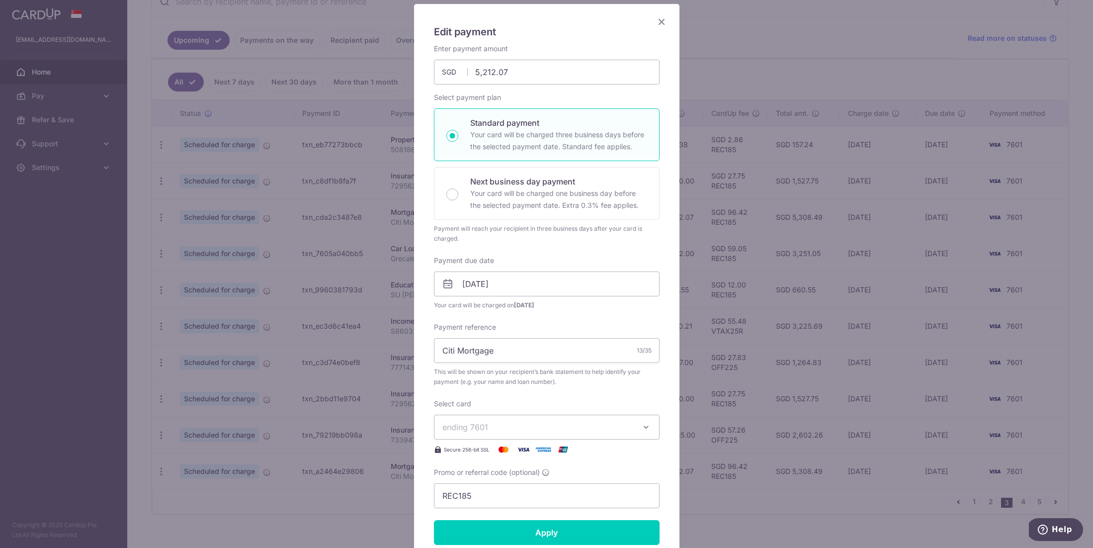
scroll to position [69, 0]
click at [558, 528] on input "Apply" at bounding box center [547, 531] width 226 height 25
type input "Successfully Applied"
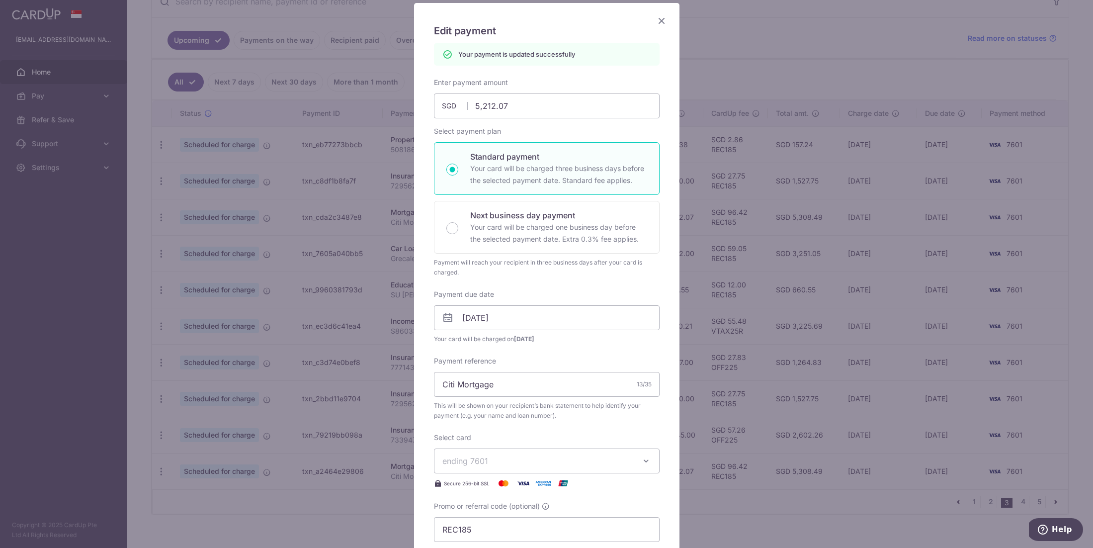
click at [837, 62] on div "Edit payment By clicking apply, you will make changes to all payments to Citiba…" at bounding box center [546, 274] width 1093 height 548
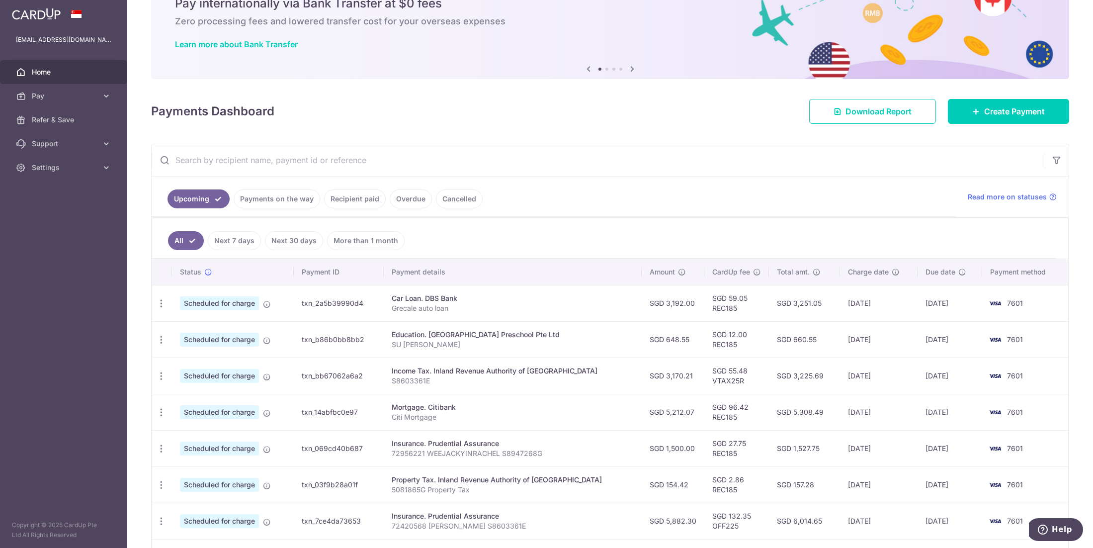
scroll to position [221, 0]
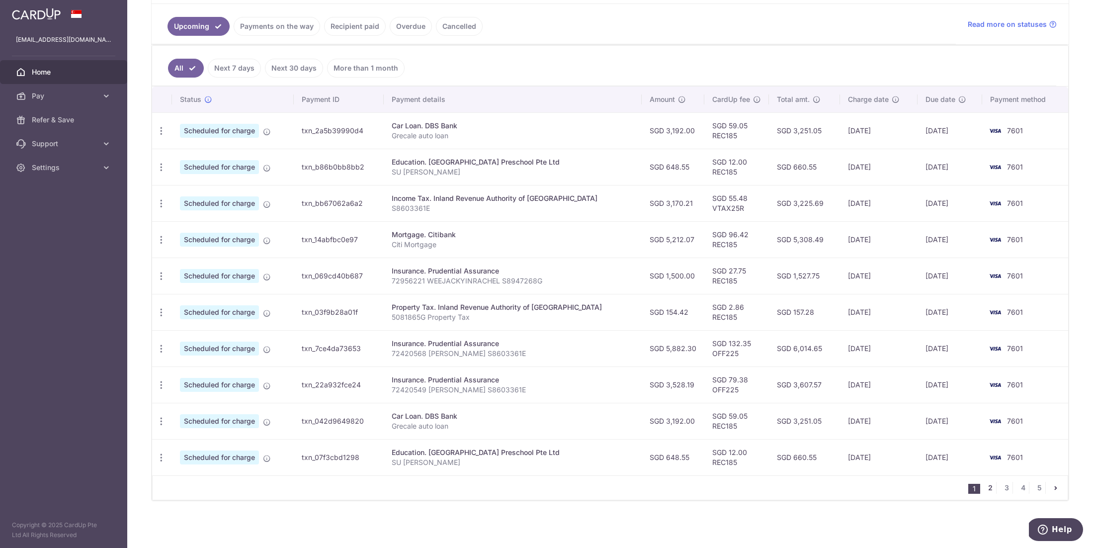
click at [991, 488] on link "2" at bounding box center [990, 488] width 12 height 12
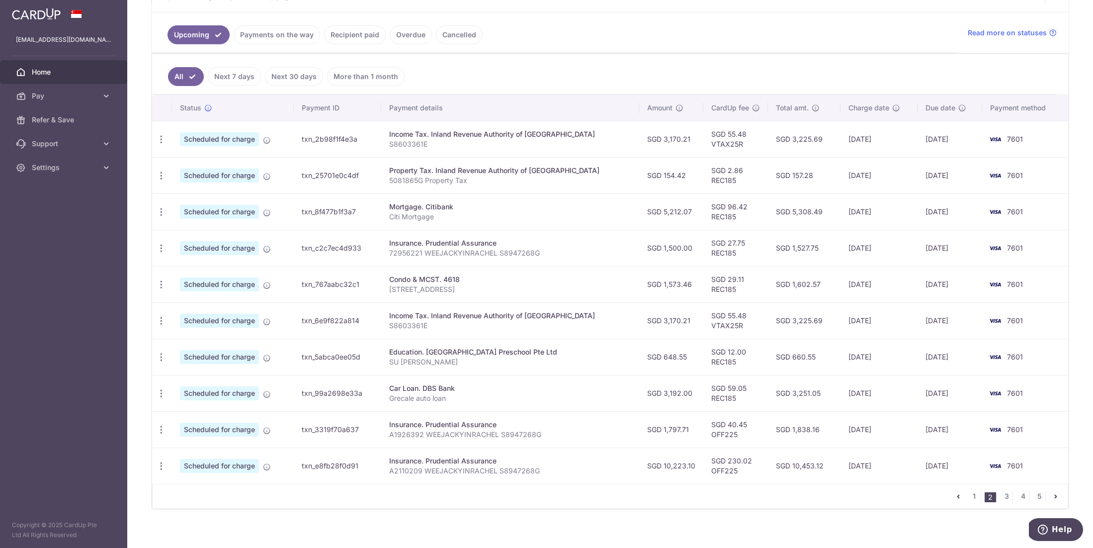
scroll to position [210, 0]
click at [1009, 498] on link "3" at bounding box center [1006, 496] width 12 height 12
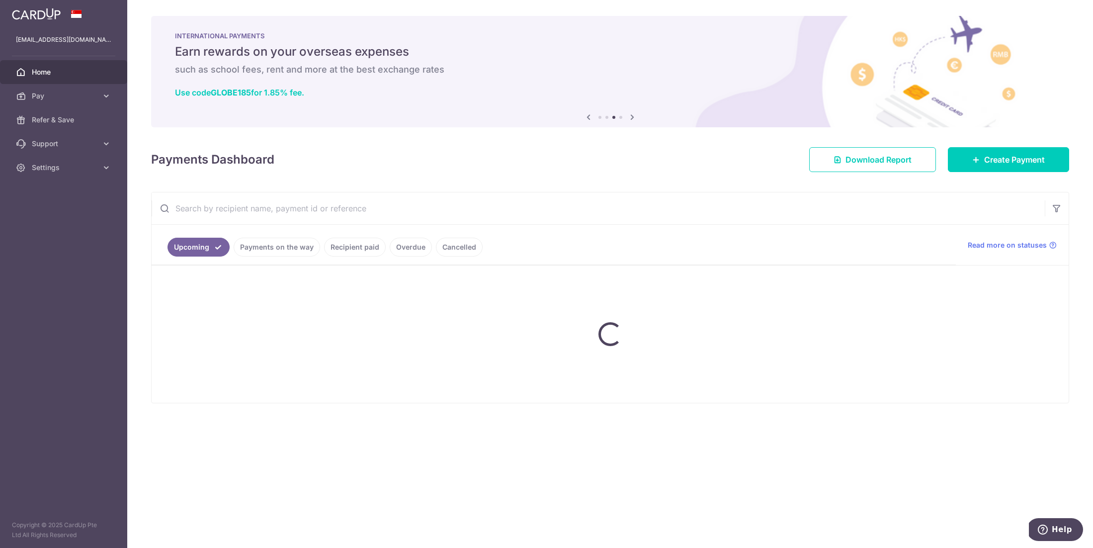
scroll to position [211, 0]
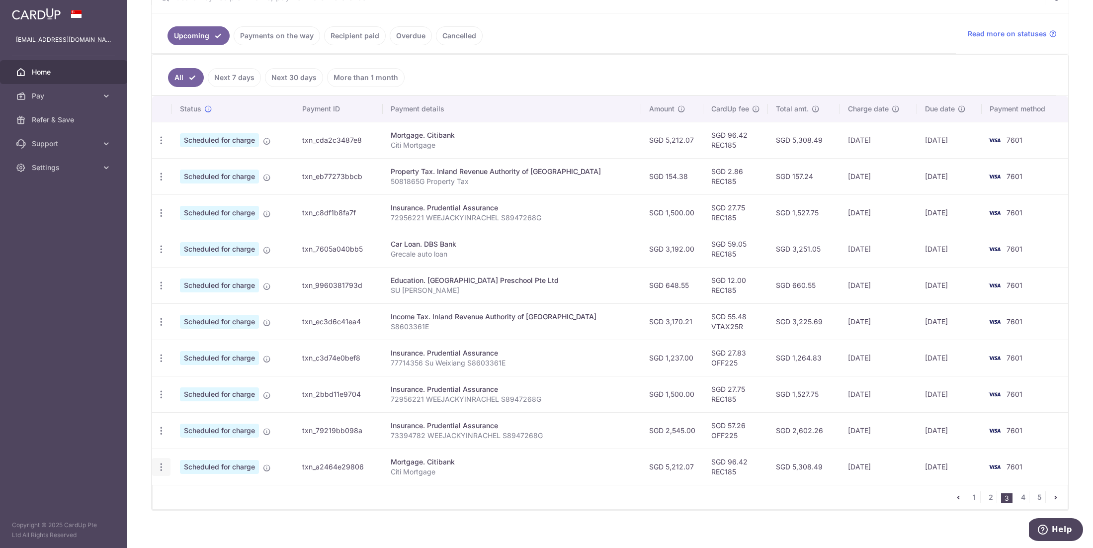
click at [160, 467] on icon "button" at bounding box center [161, 467] width 10 height 10
click at [190, 488] on link "Update payment" at bounding box center [204, 494] width 103 height 24
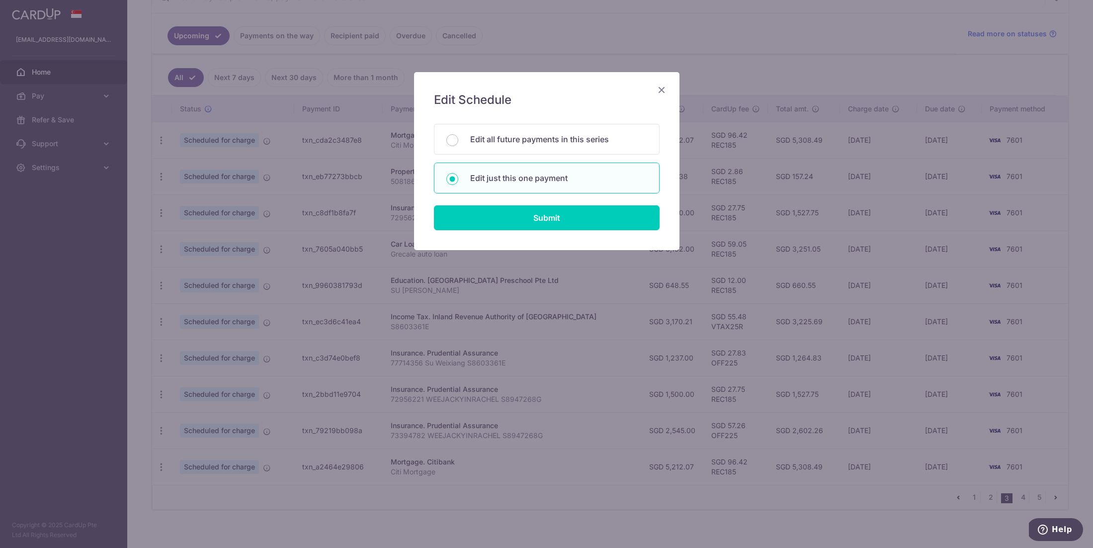
click at [551, 204] on form "You will be editing all 2 payments to Citibank scheduled from [DATE] to [DATE].…" at bounding box center [547, 177] width 226 height 106
click at [551, 210] on input "Submit" at bounding box center [547, 217] width 226 height 25
radio input "true"
type input "5,212.07"
type input "[DATE]"
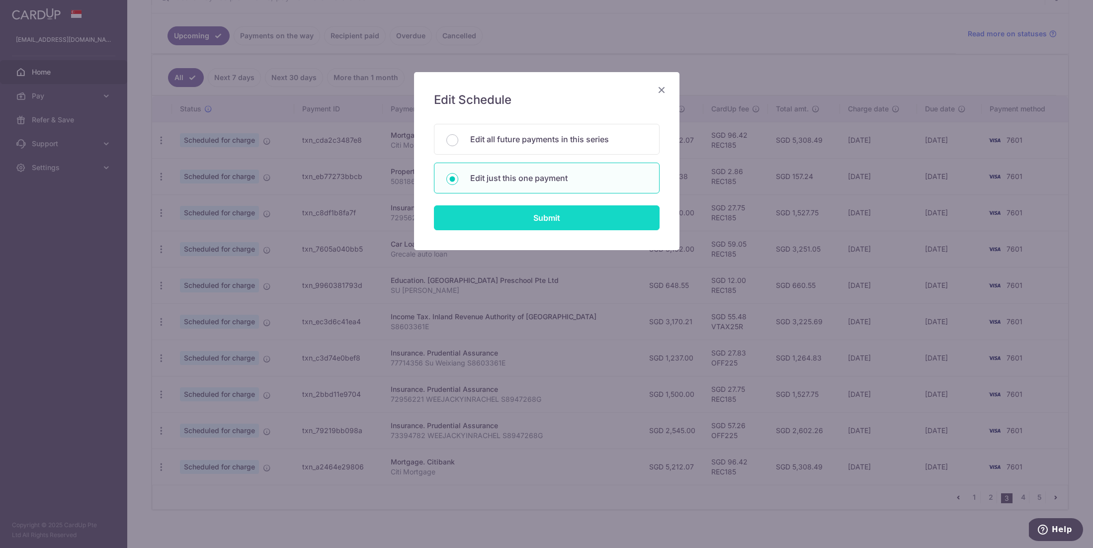
type input "Citi Mortgage"
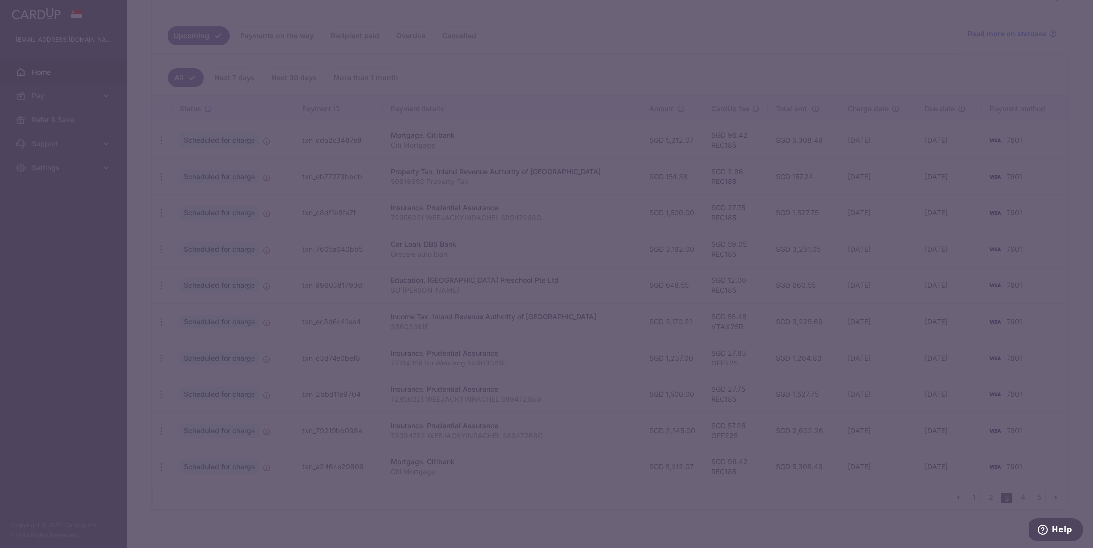
type input "REC185"
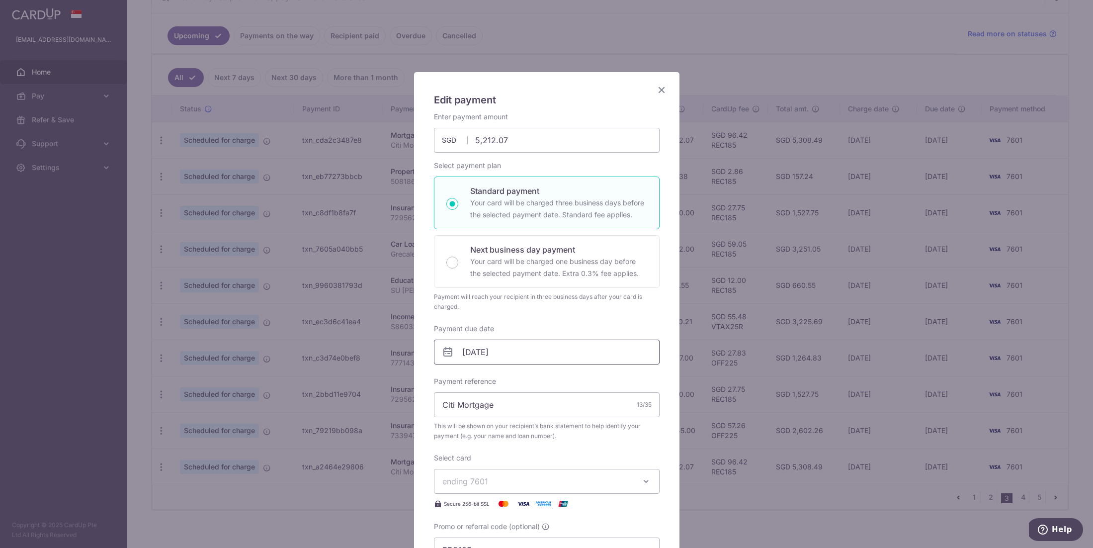
click at [536, 354] on input "[DATE]" at bounding box center [547, 351] width 226 height 25
click at [559, 459] on link "19" at bounding box center [554, 462] width 16 height 16
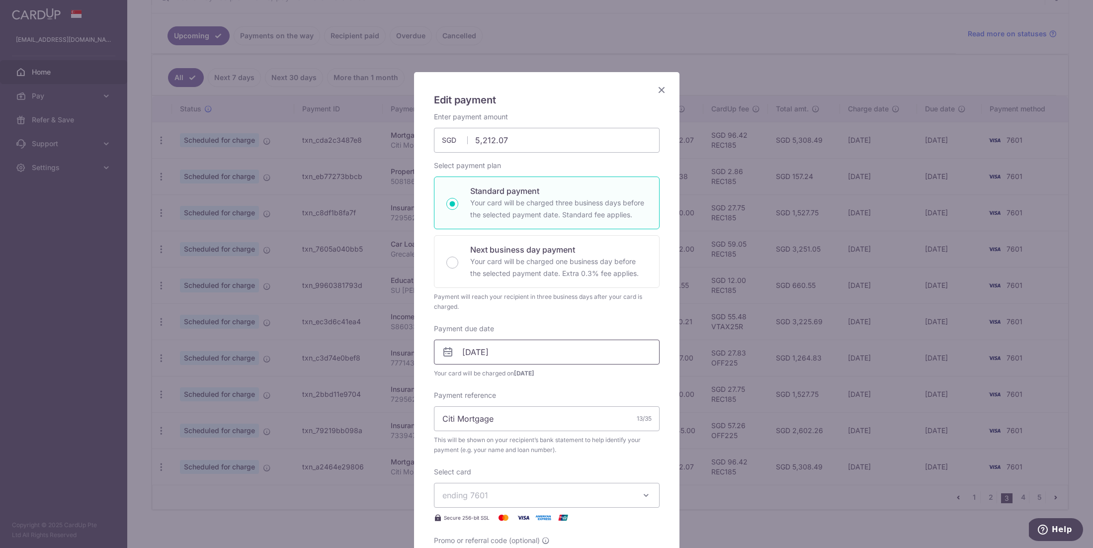
click at [575, 353] on input "[DATE]" at bounding box center [547, 351] width 226 height 25
click at [534, 457] on link "18" at bounding box center [534, 462] width 16 height 16
type input "[DATE]"
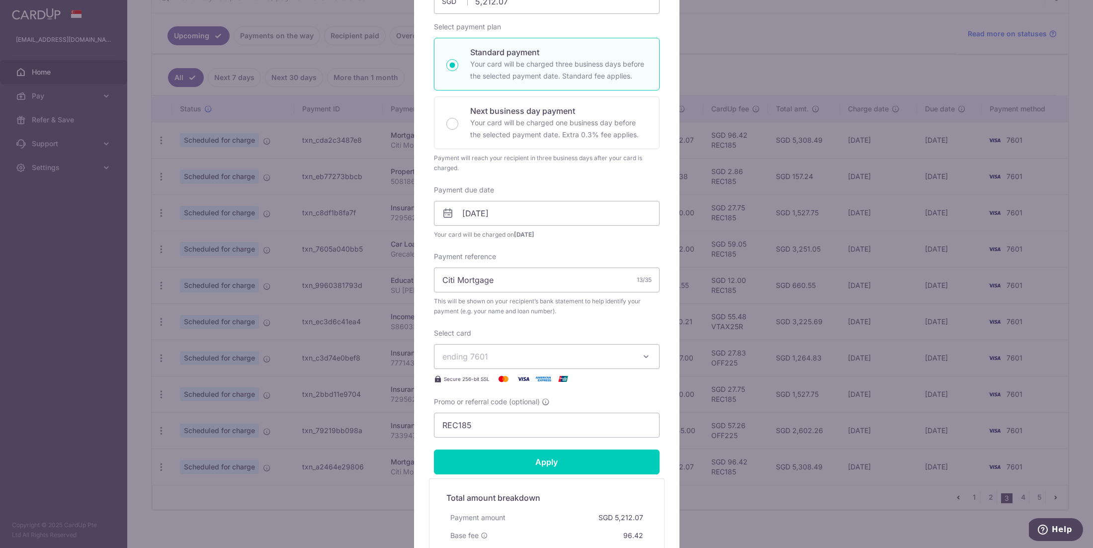
scroll to position [136, 0]
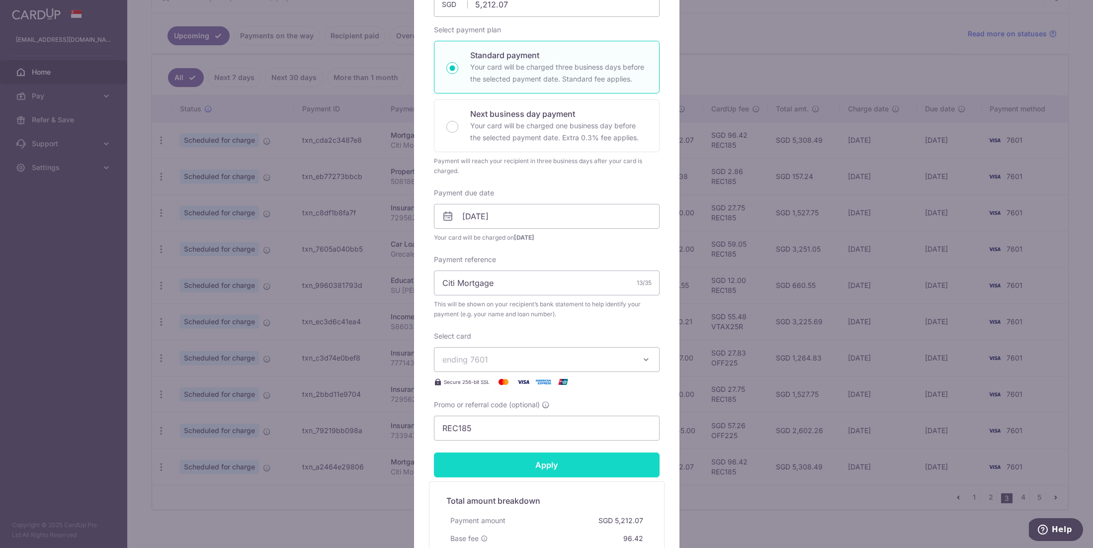
click at [571, 474] on input "Apply" at bounding box center [547, 464] width 226 height 25
type input "Successfully Applied"
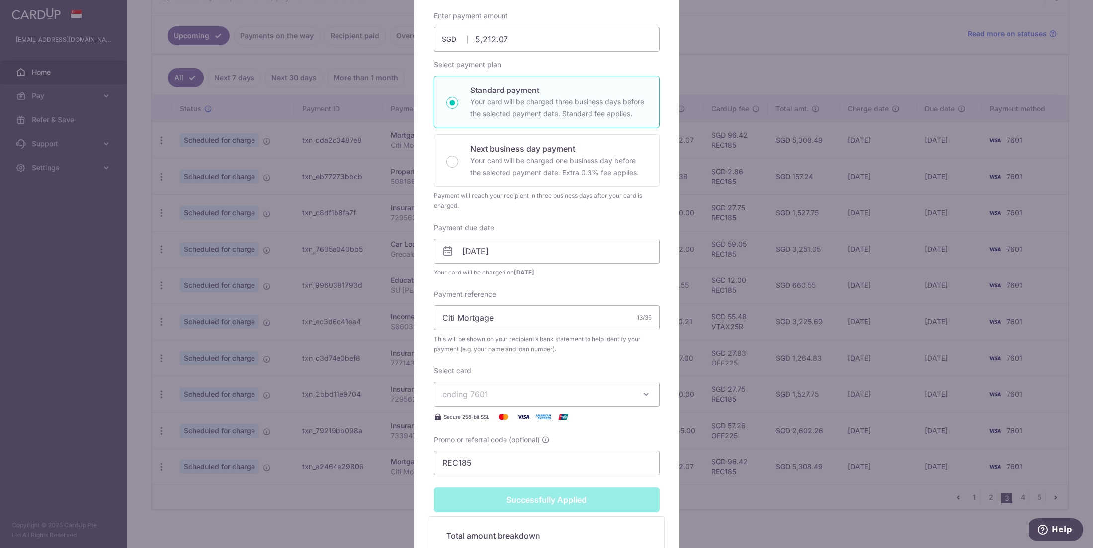
click at [728, 513] on div "Edit payment By clicking apply, you will make changes to all payments to Citiba…" at bounding box center [546, 274] width 1093 height 548
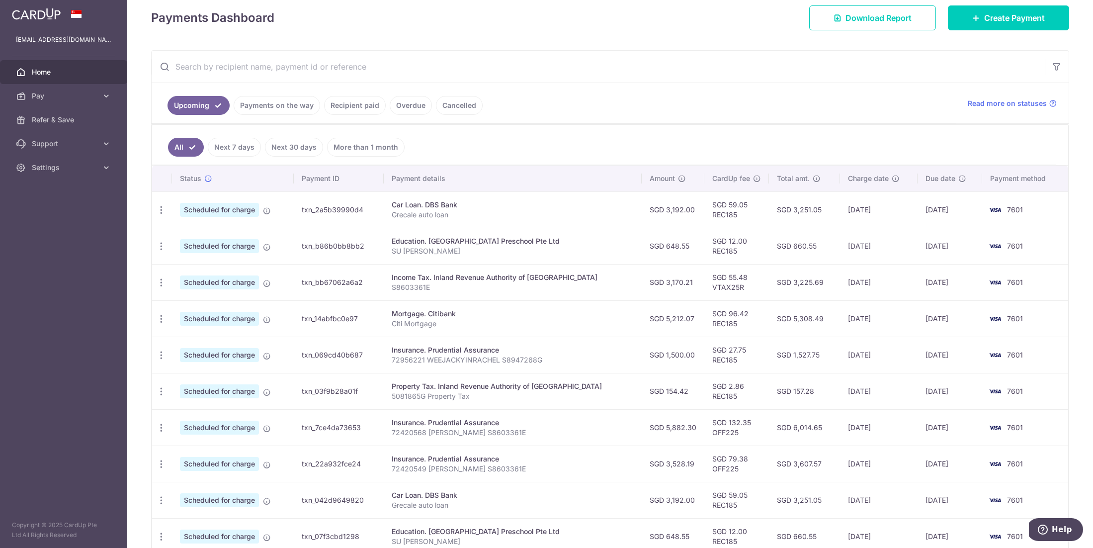
scroll to position [221, 0]
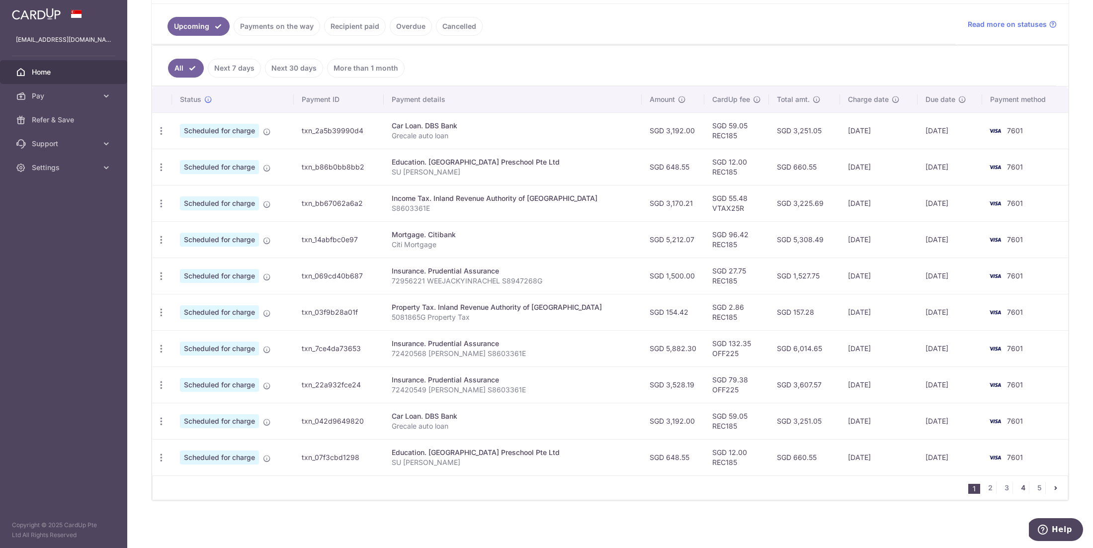
click at [1021, 491] on link "4" at bounding box center [1023, 488] width 12 height 12
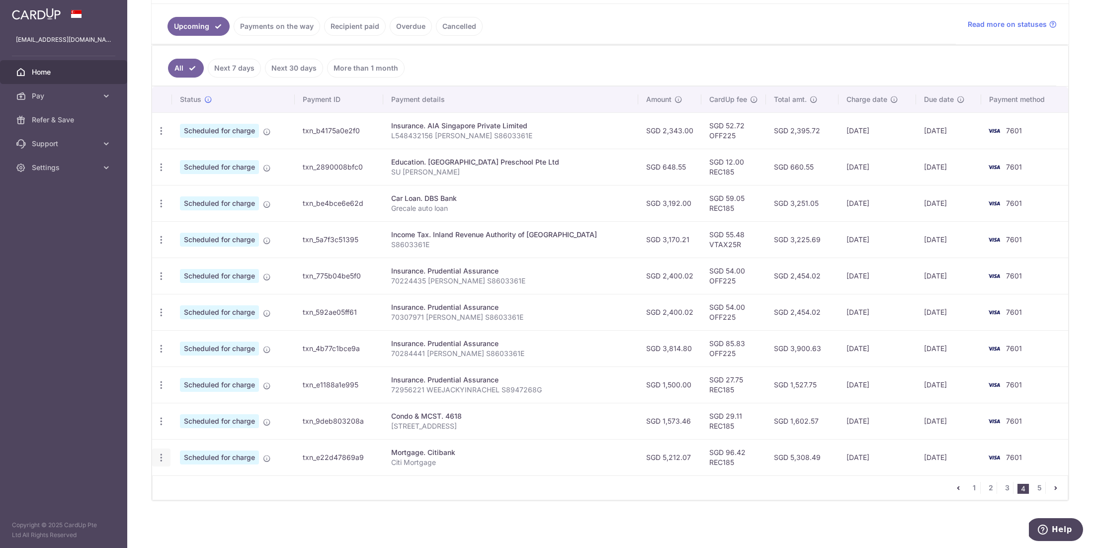
click at [163, 458] on icon "button" at bounding box center [161, 457] width 10 height 10
click at [203, 479] on span "Update payment" at bounding box center [214, 485] width 68 height 12
radio input "true"
type input "5,212.07"
type input "30/01/2026"
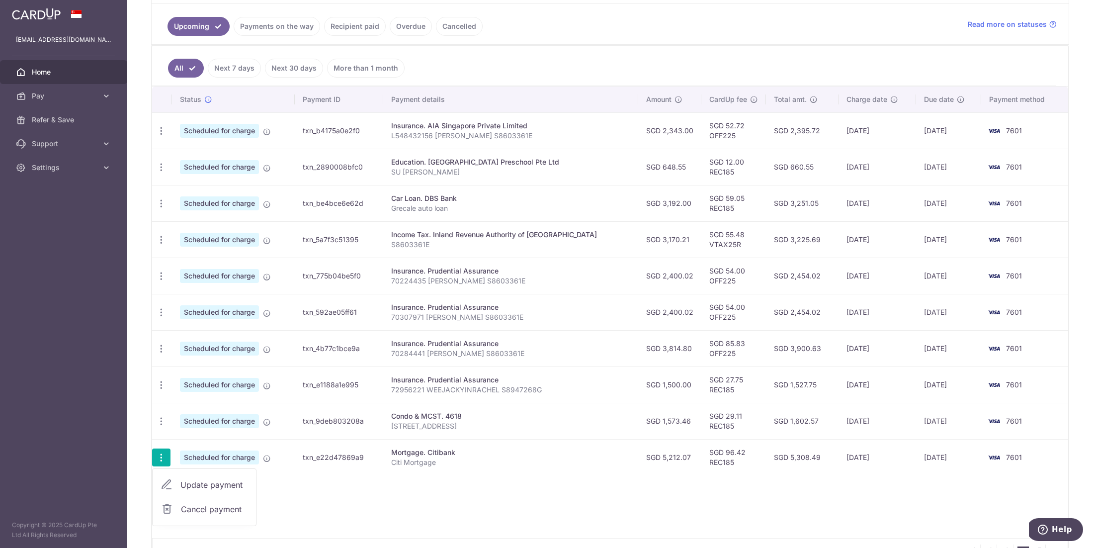
type input "Citi Mortgage"
type input "REC185"
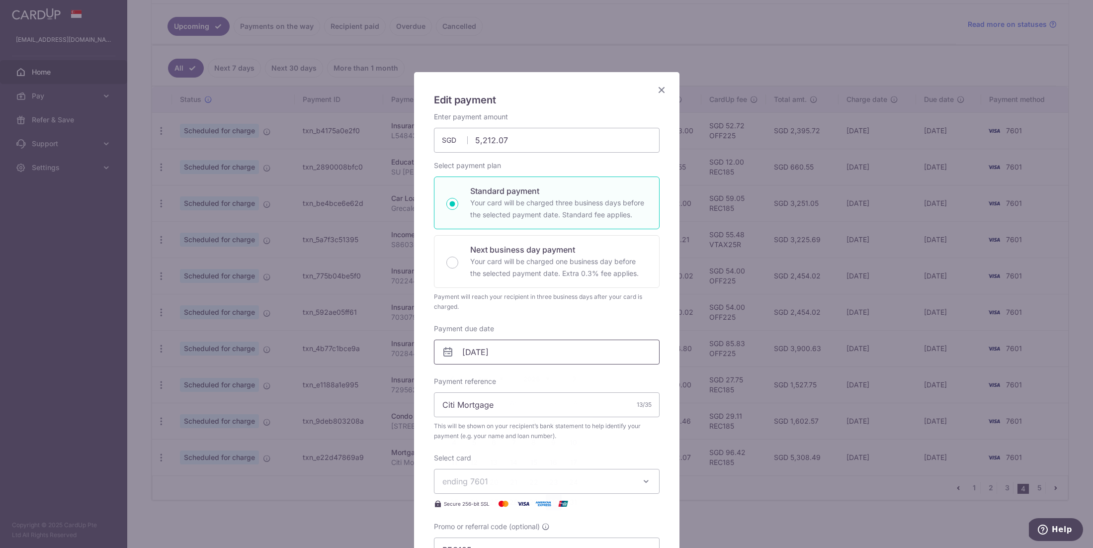
click at [547, 348] on input "30/01/2026" at bounding box center [547, 351] width 226 height 25
click at [553, 462] on link "16" at bounding box center [554, 462] width 16 height 16
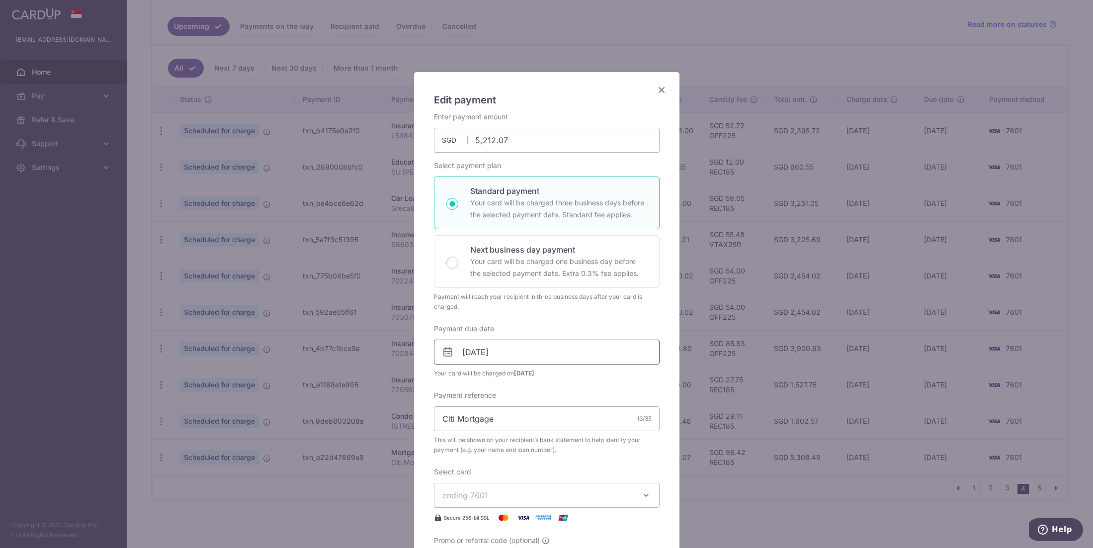
click at [572, 355] on input "16/01/2026" at bounding box center [547, 351] width 226 height 25
click at [489, 481] on link "20" at bounding box center [494, 482] width 16 height 16
click at [604, 345] on input "20/01/2026" at bounding box center [547, 351] width 226 height 25
click at [475, 481] on link "19" at bounding box center [474, 482] width 16 height 16
click at [601, 351] on input "19/01/2026" at bounding box center [547, 351] width 226 height 25
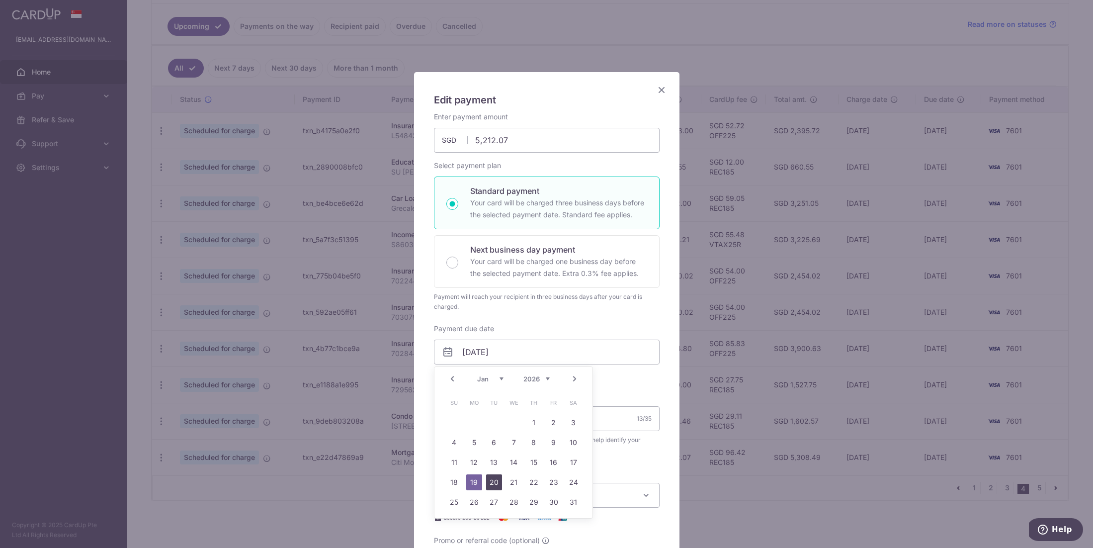
click at [494, 481] on link "20" at bounding box center [494, 482] width 16 height 16
type input "20/01/2026"
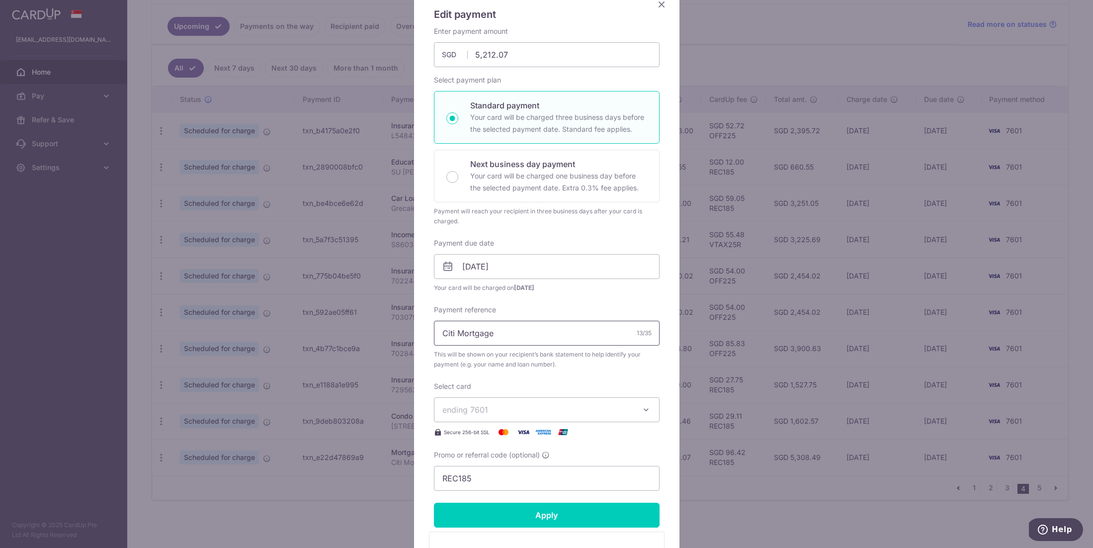
scroll to position [142, 0]
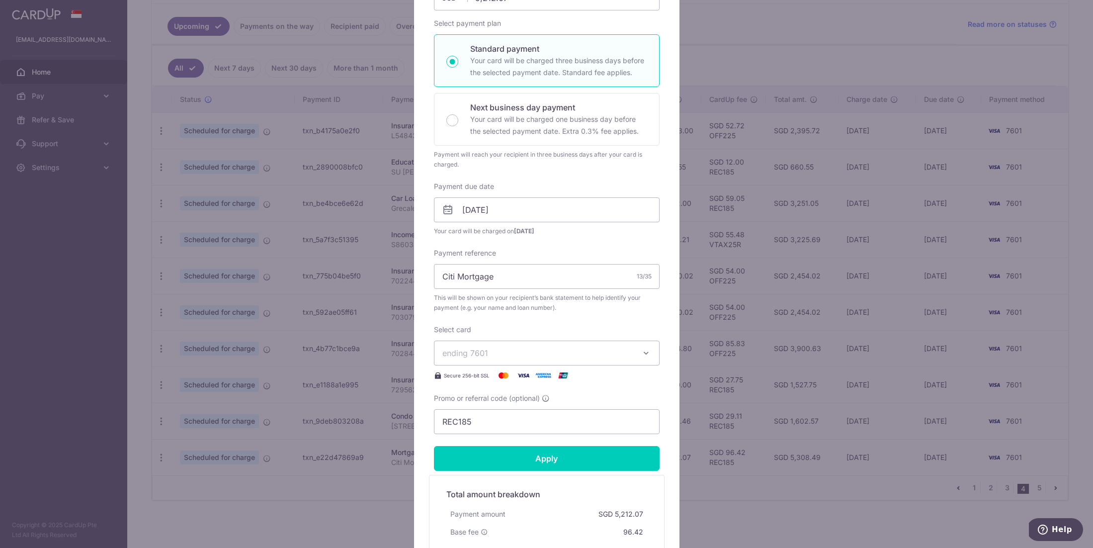
click at [588, 442] on form "By clicking apply, you will make changes to all payments to Citibank scheduled …" at bounding box center [547, 278] width 226 height 616
click at [589, 451] on input "Apply" at bounding box center [547, 458] width 226 height 25
type input "Successfully Applied"
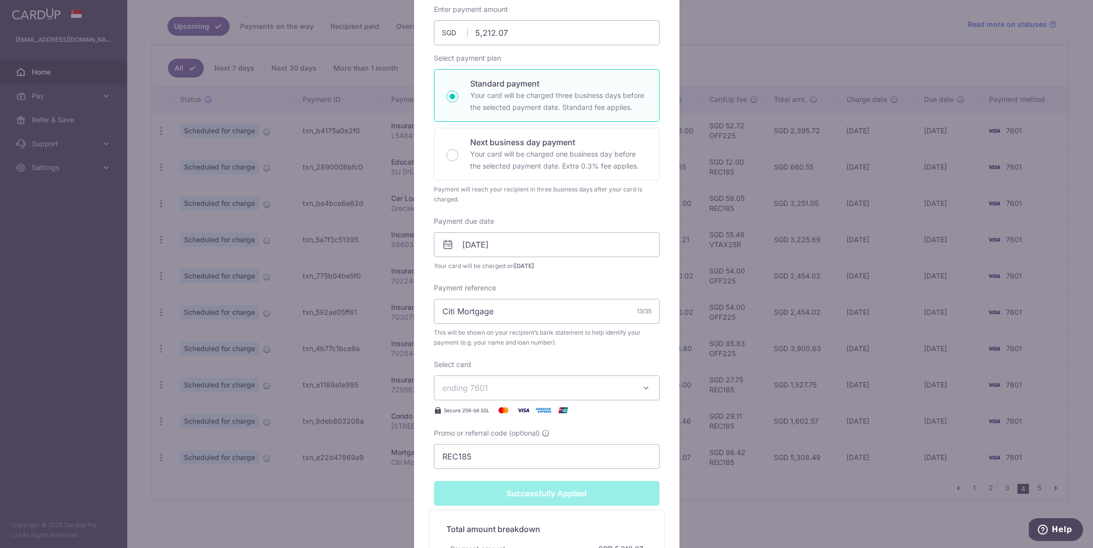
click at [767, 494] on div "Edit payment By clicking apply, you will make changes to all payments to Citiba…" at bounding box center [546, 274] width 1093 height 548
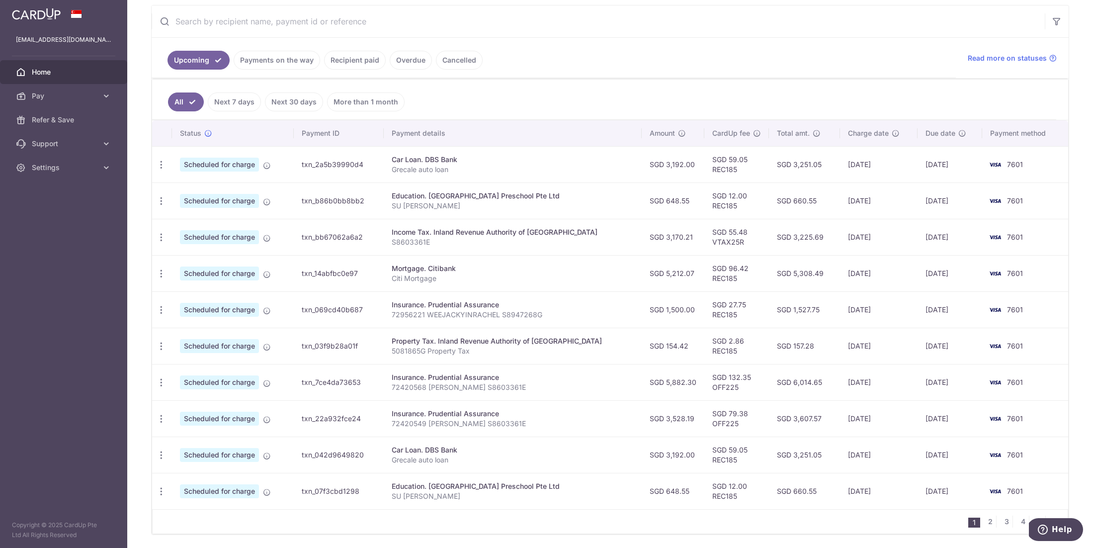
scroll to position [189, 0]
